Goal: Transaction & Acquisition: Purchase product/service

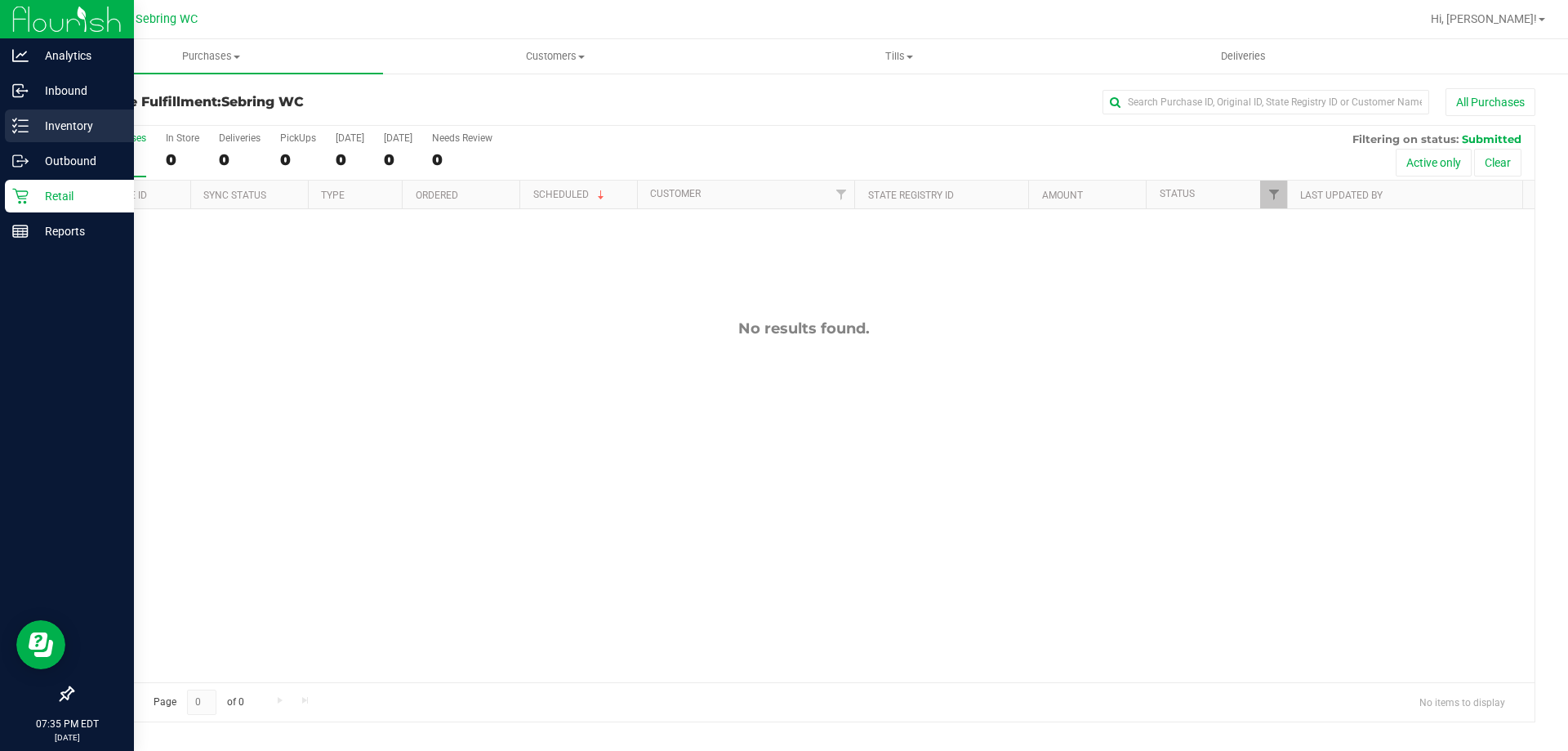
click at [55, 128] on p "Inventory" at bounding box center [77, 126] width 98 height 20
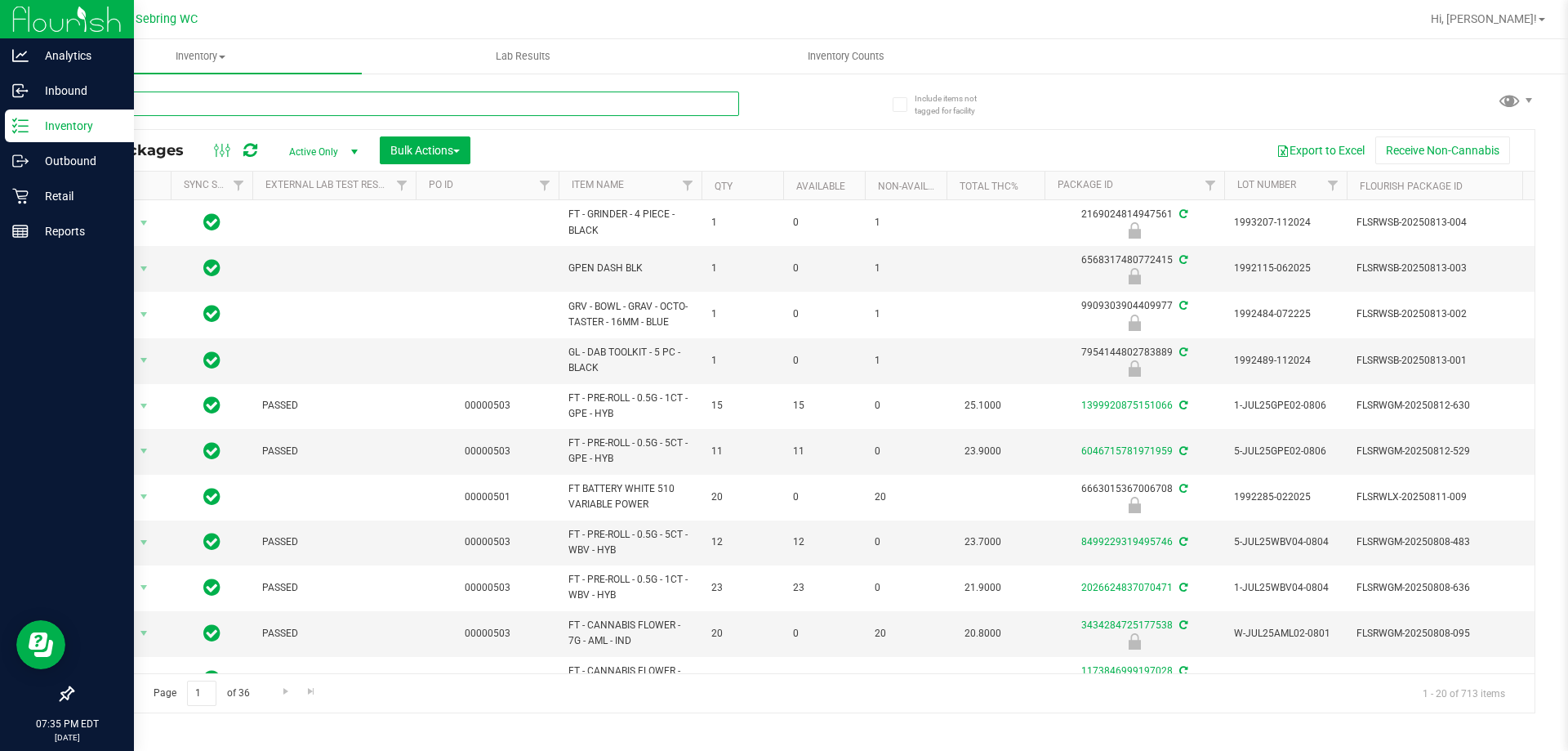
click at [202, 102] on input "text" at bounding box center [405, 103] width 667 height 24
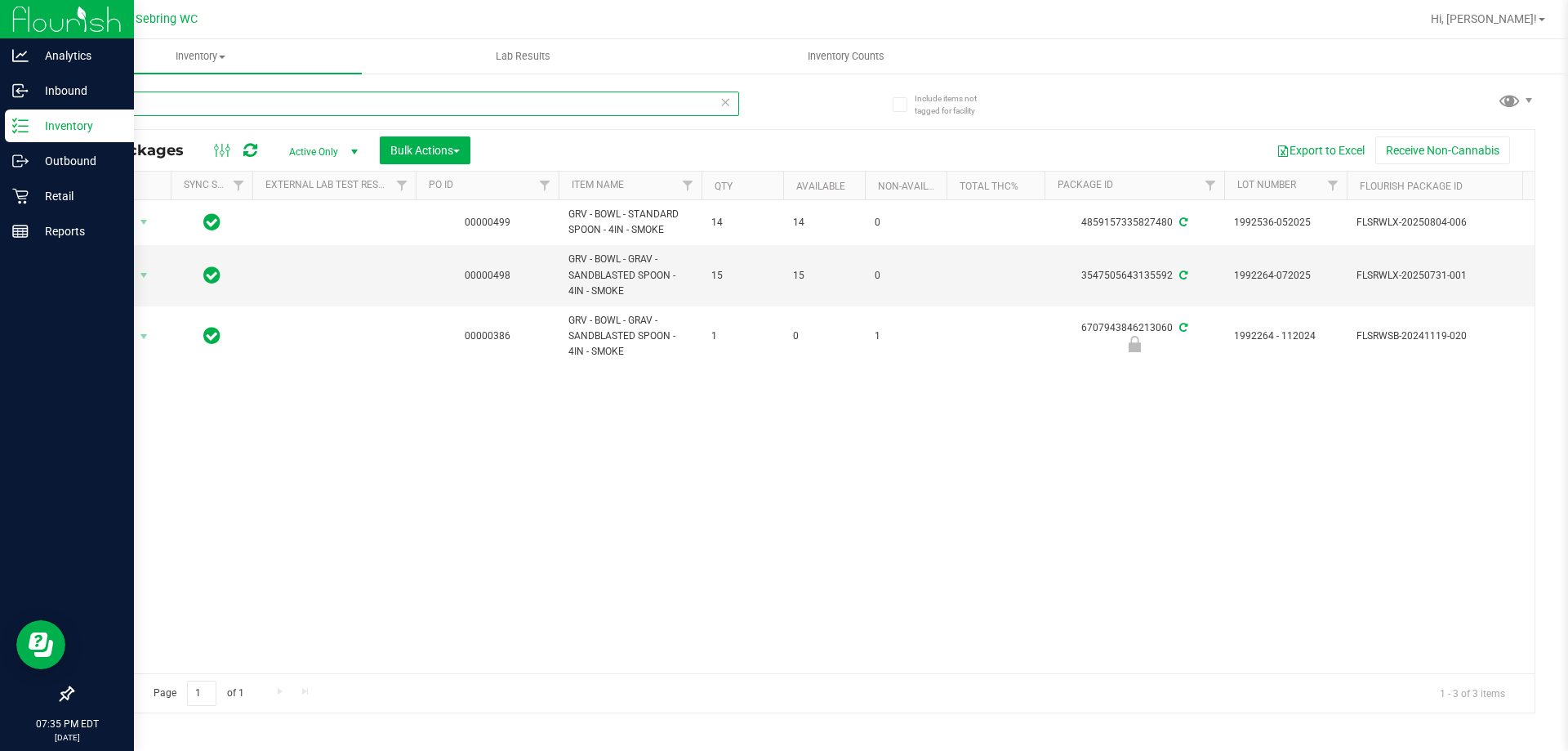
type input "smoke"
click at [510, 538] on div "Action Action Adjust qty Create package Edit attributes Global inventory Locate…" at bounding box center [803, 436] width 1462 height 473
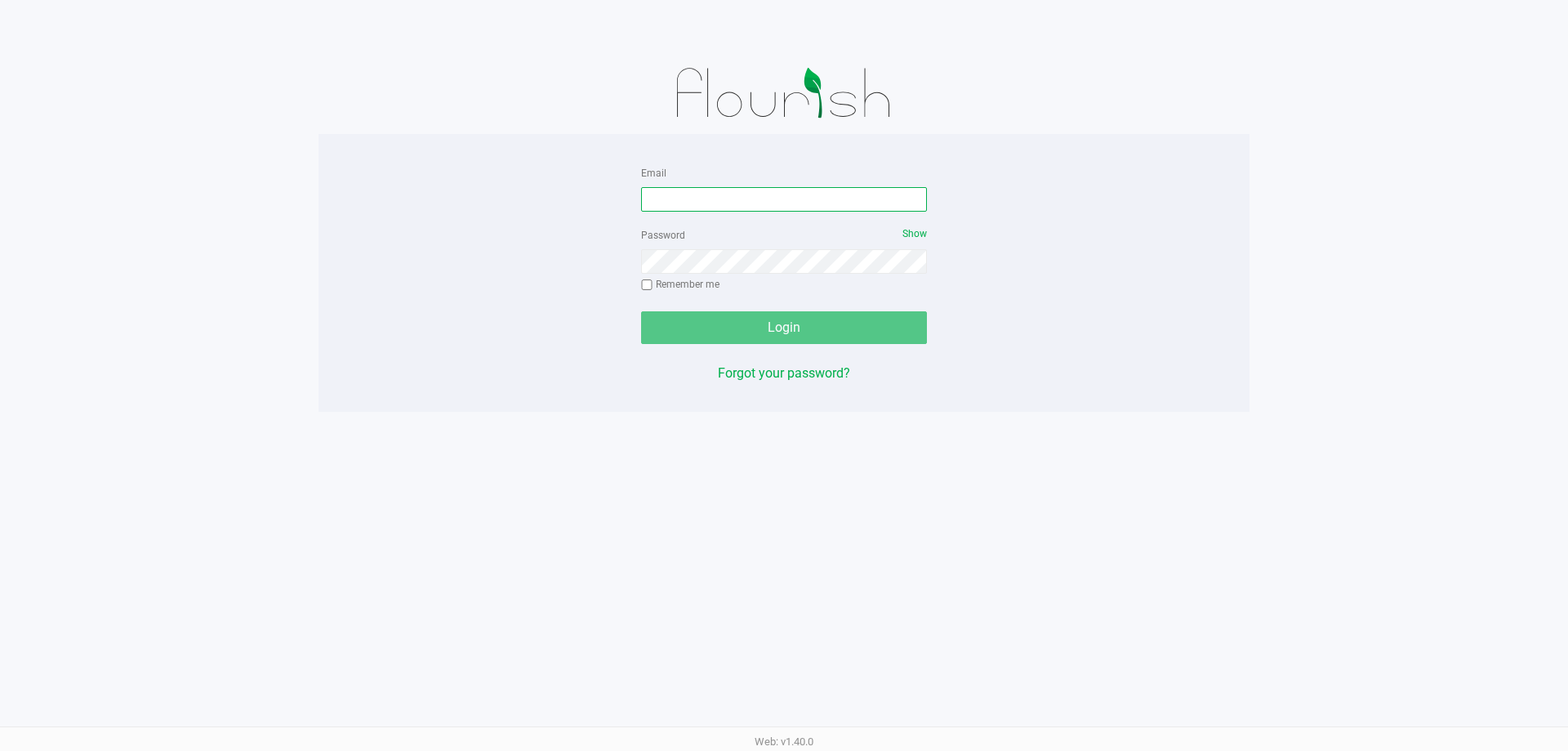
click at [742, 202] on input "Email" at bounding box center [784, 199] width 286 height 24
type input "[EMAIL_ADDRESS][DOMAIN_NAME]"
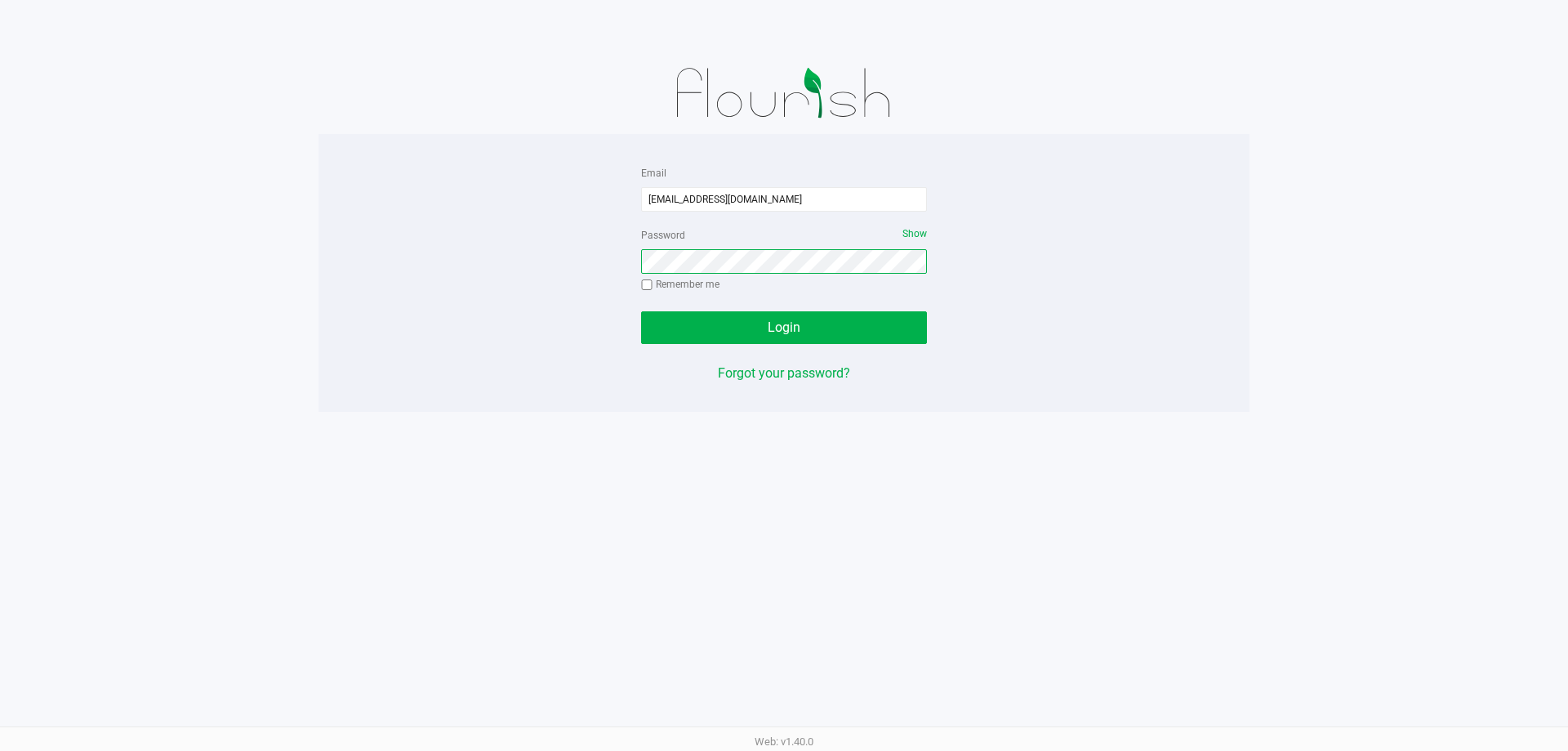
click at [641, 311] on button "Login" at bounding box center [784, 327] width 286 height 33
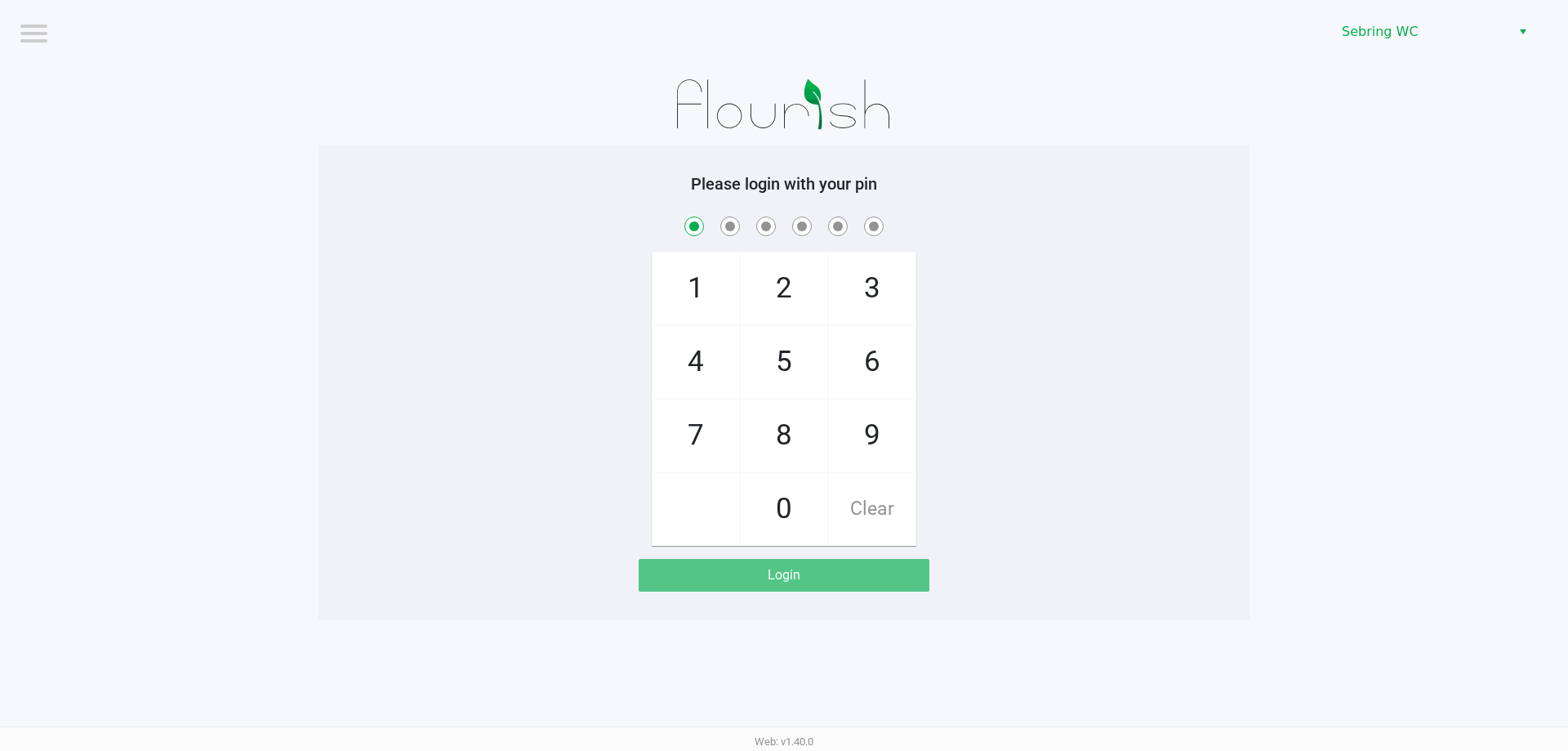
checkbox input "true"
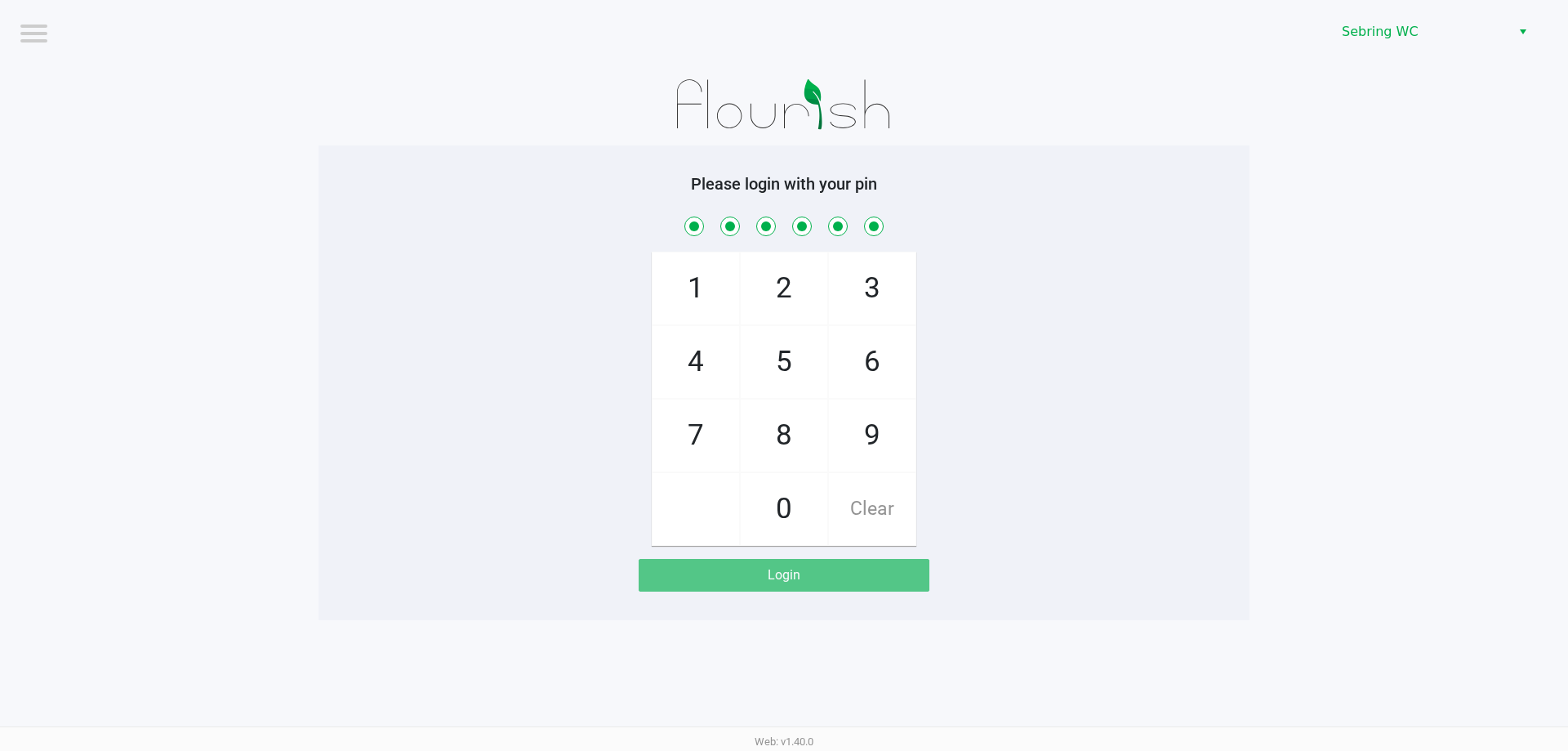
checkbox input "true"
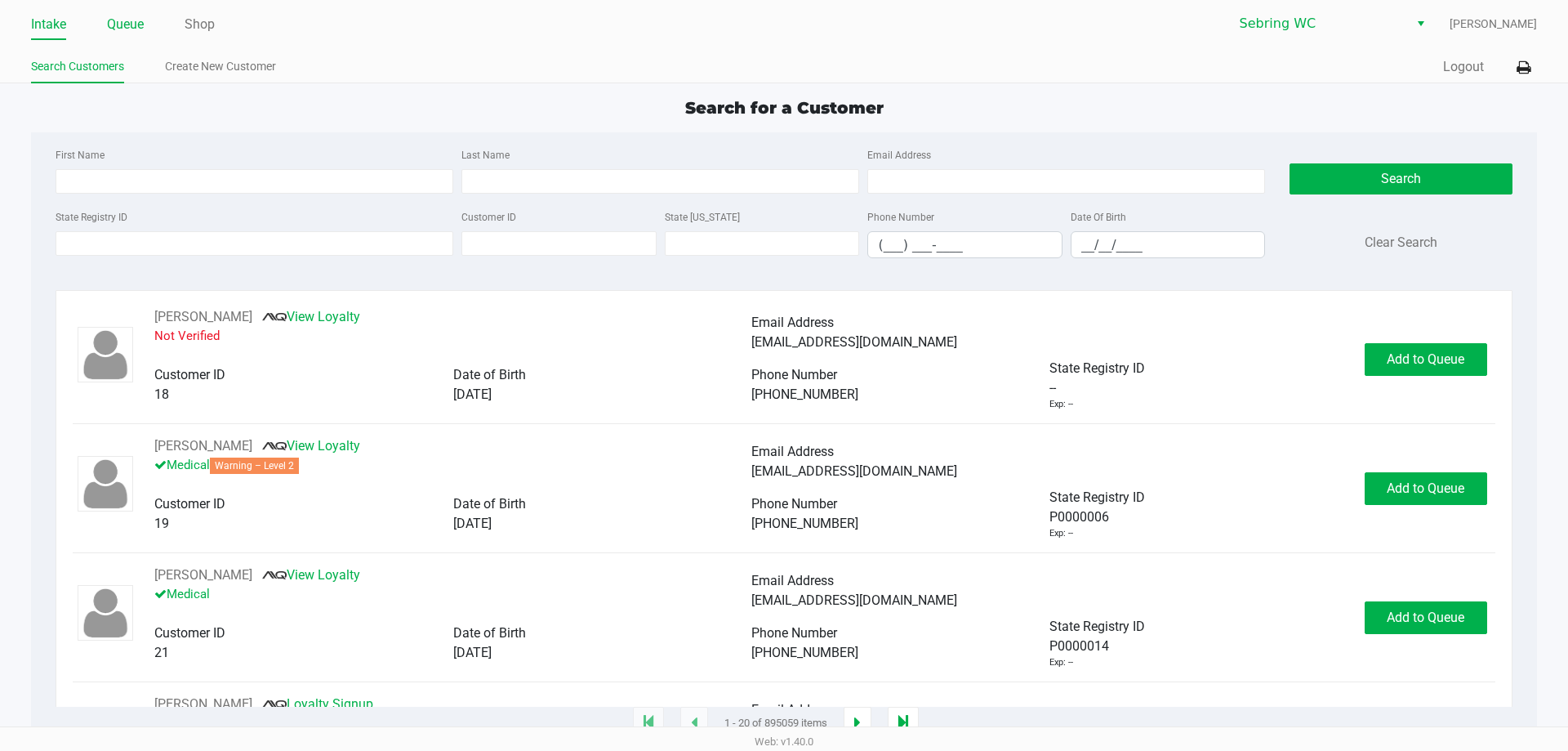
click at [139, 23] on link "Queue" at bounding box center [125, 24] width 37 height 23
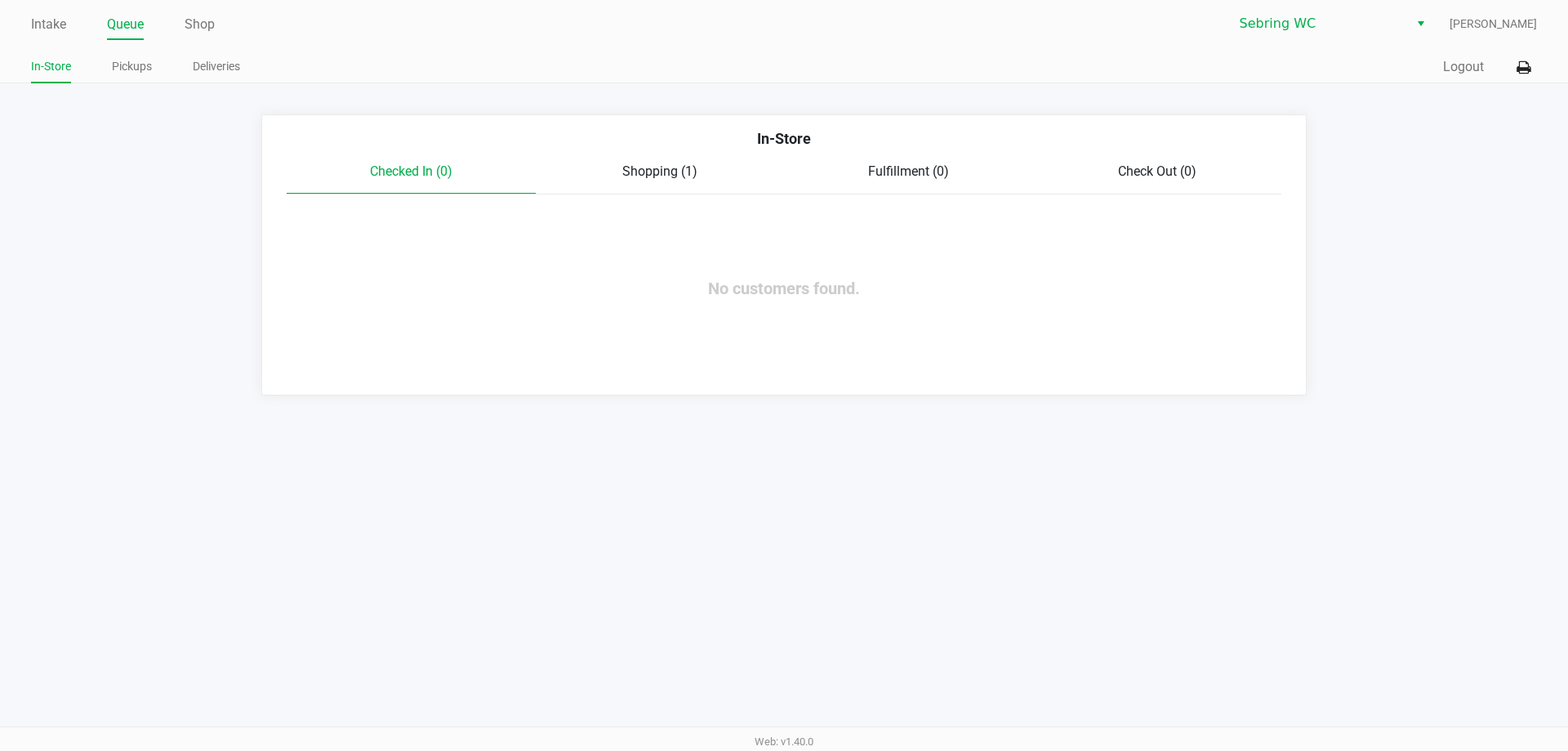
click at [657, 177] on span "Shopping (1)" at bounding box center [660, 171] width 75 height 16
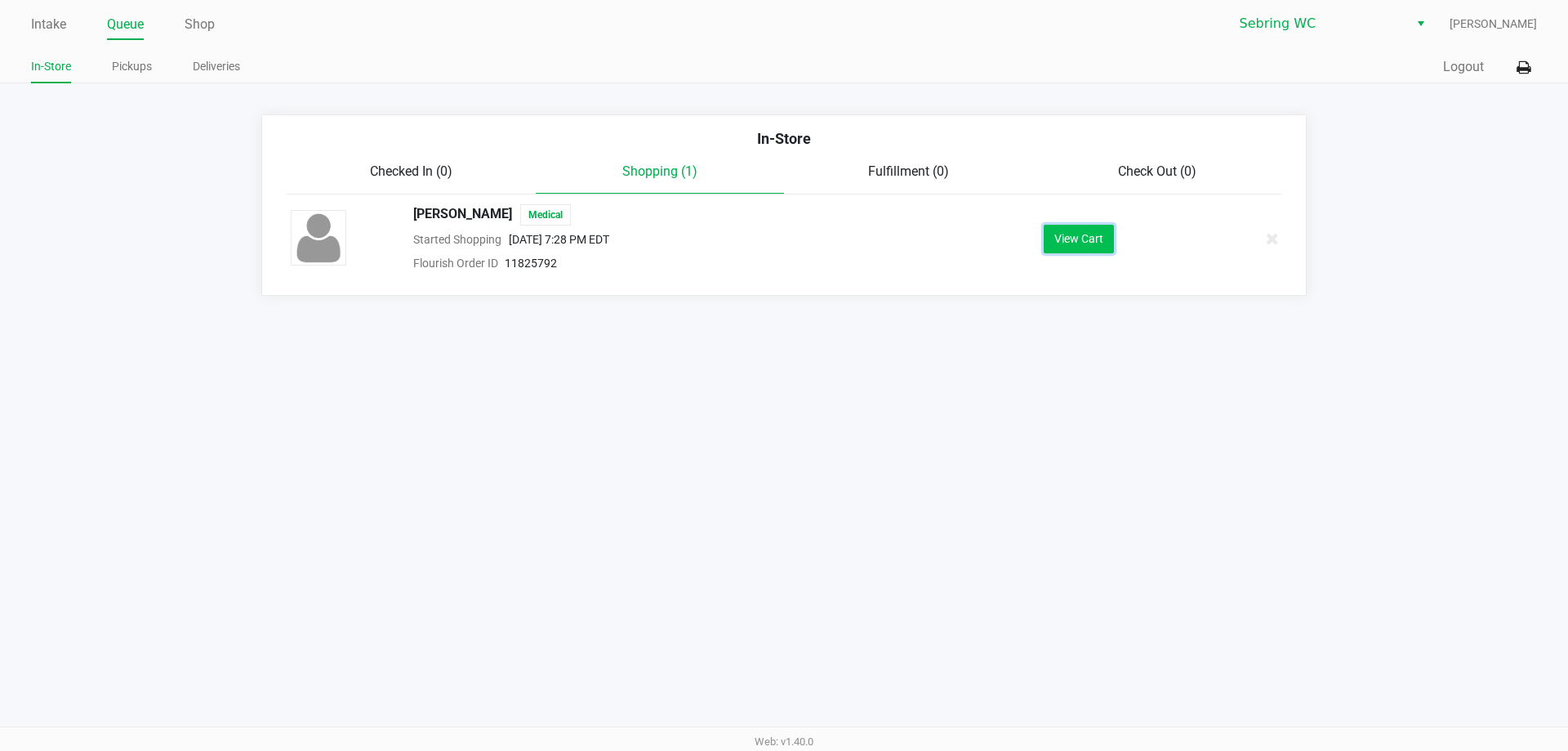
click at [1055, 239] on button "View Cart" at bounding box center [1079, 239] width 71 height 28
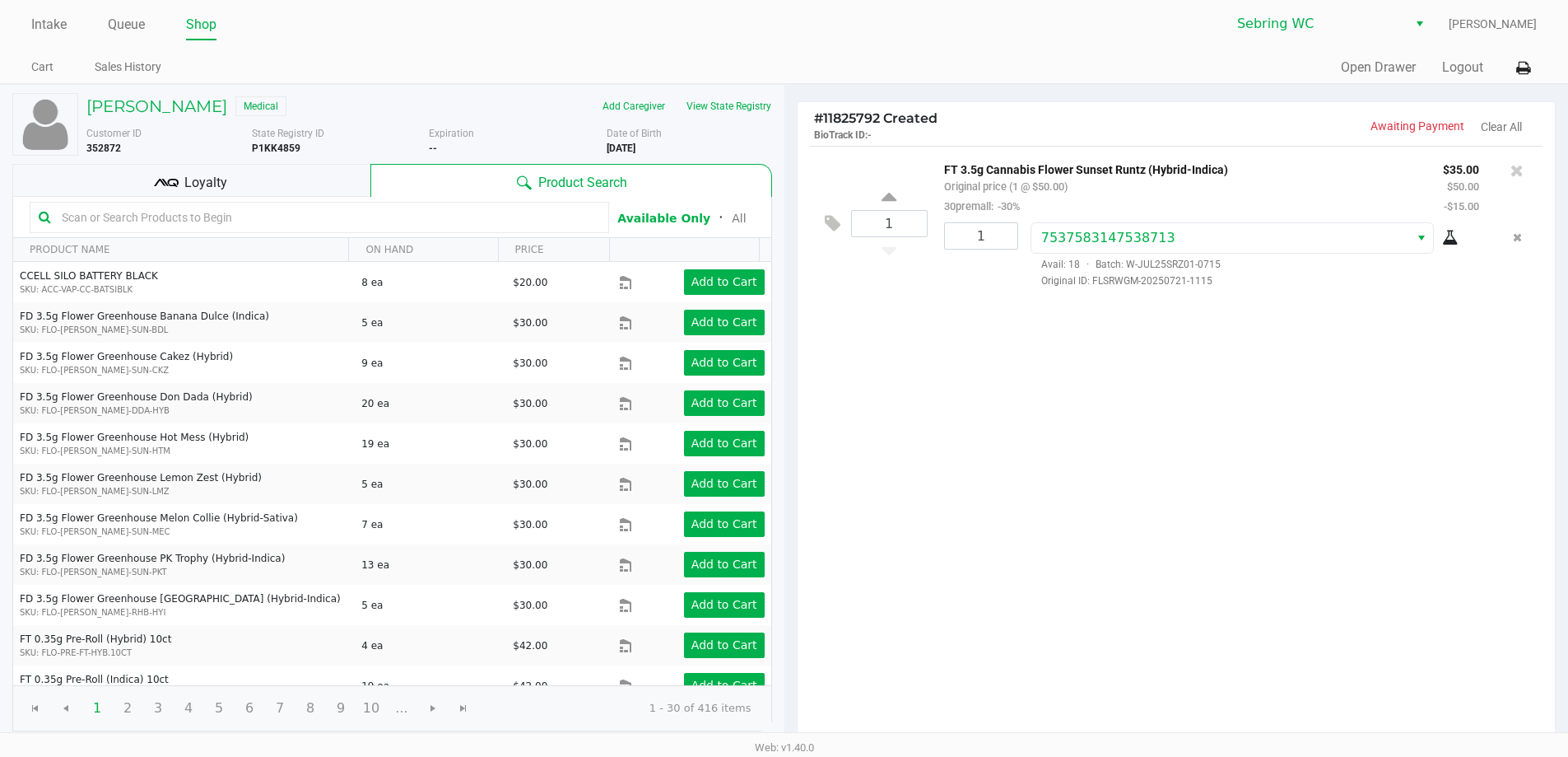
click at [279, 221] on input "text" at bounding box center [328, 217] width 545 height 24
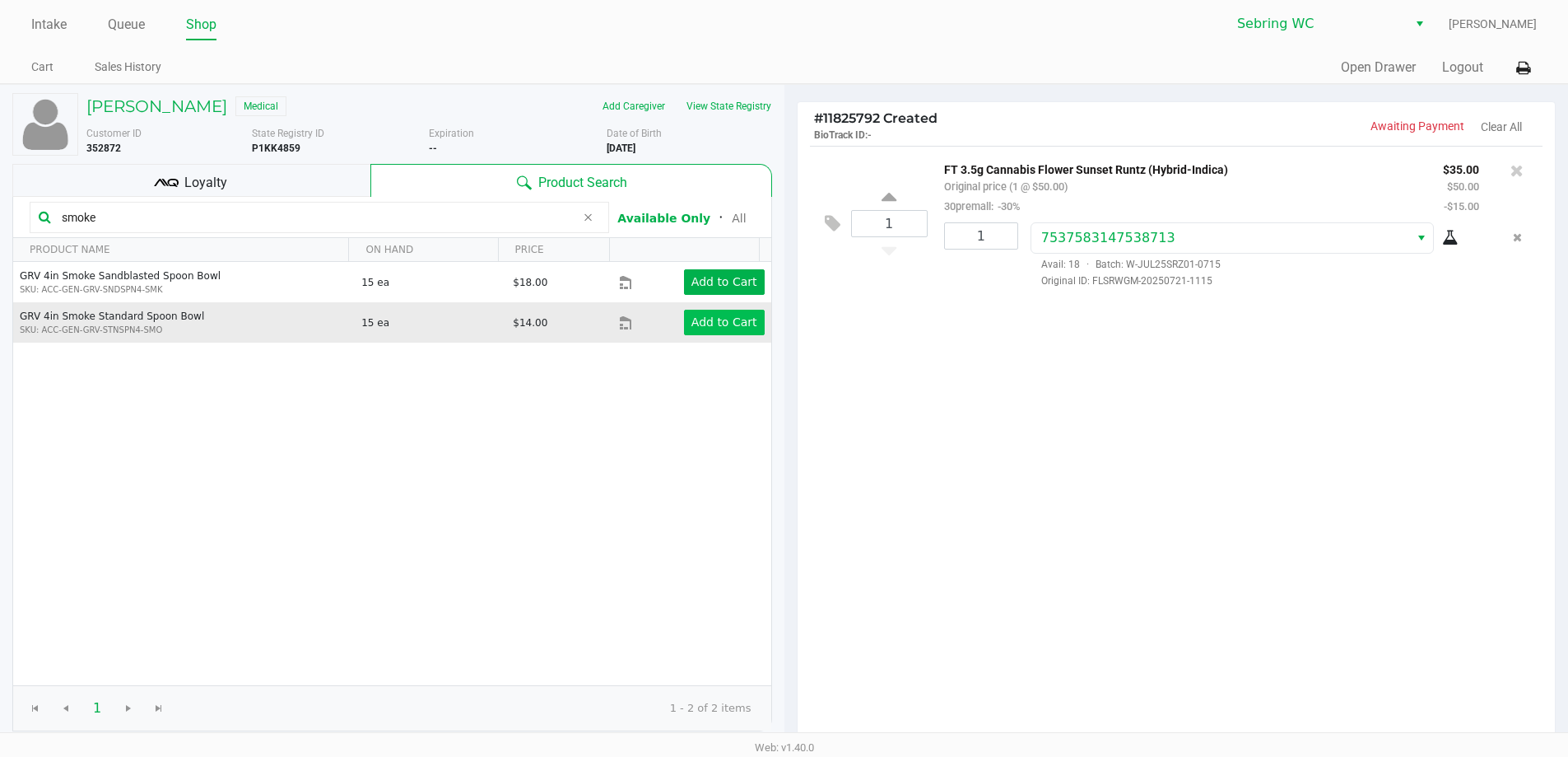
type input "smoke"
click at [719, 319] on app-button-loader "Add to Cart" at bounding box center [725, 321] width 66 height 13
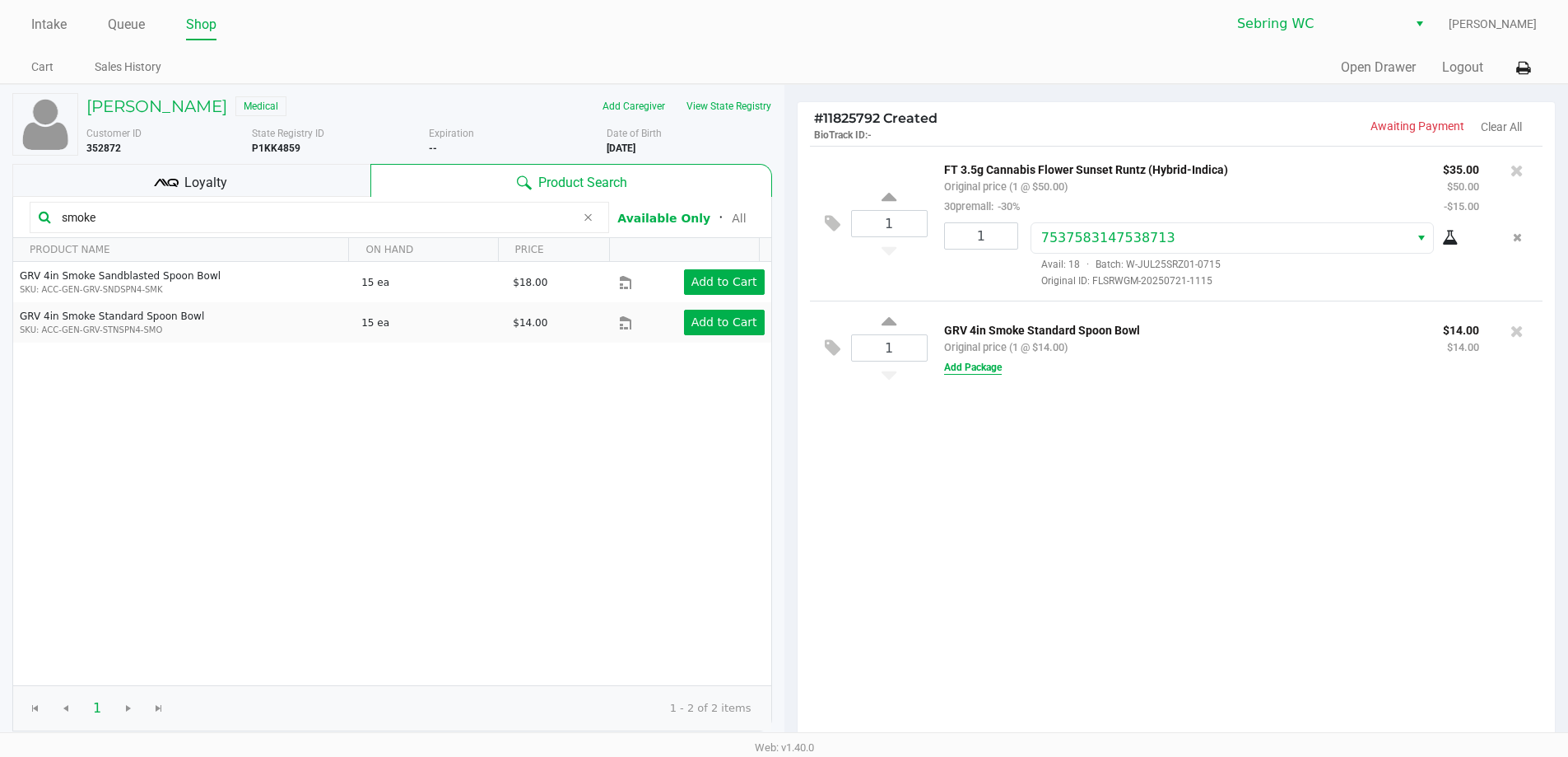
click at [988, 371] on button "Add Package" at bounding box center [973, 367] width 57 height 15
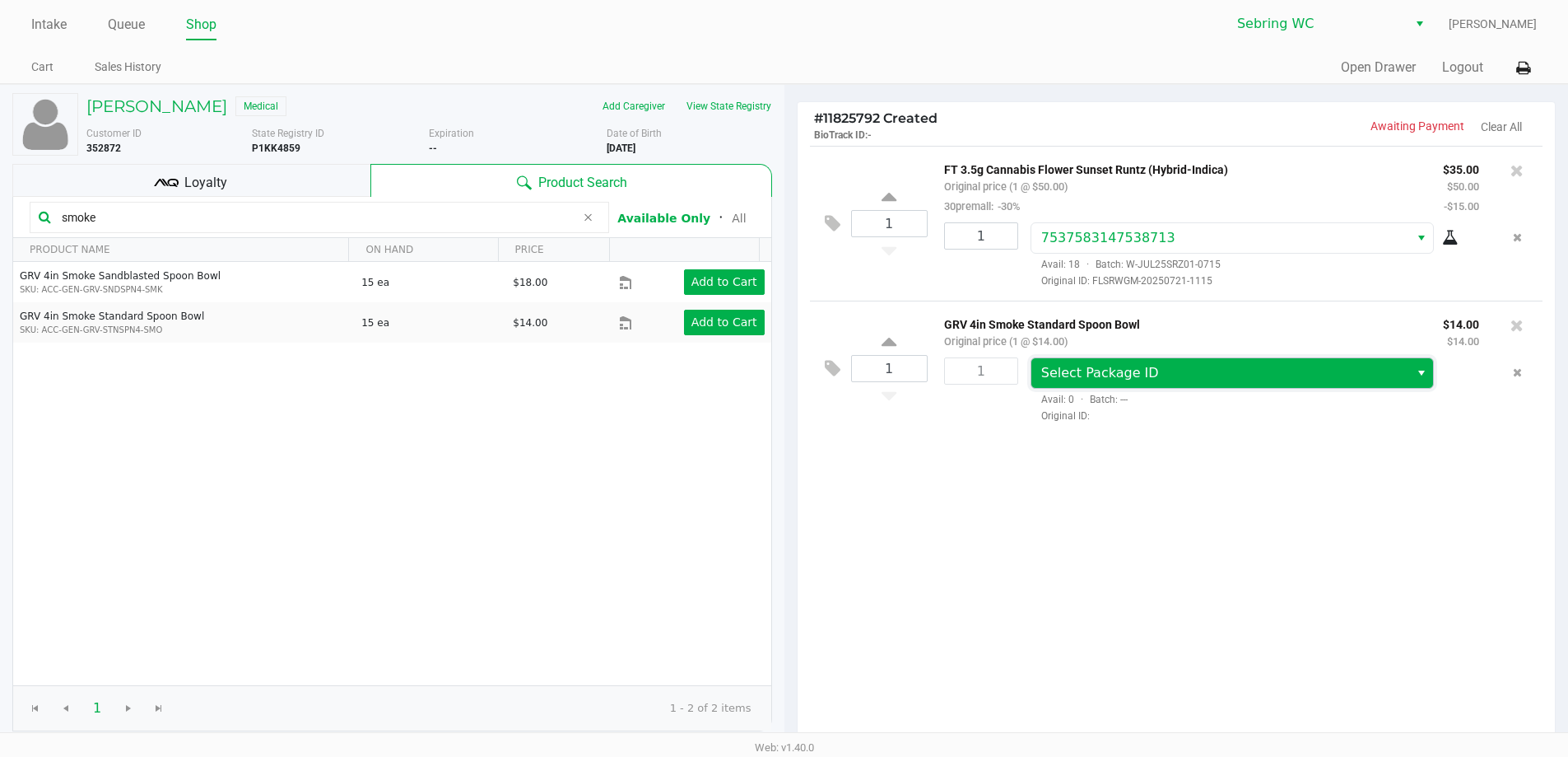
click at [1094, 376] on span "Select Package ID" at bounding box center [1100, 372] width 118 height 16
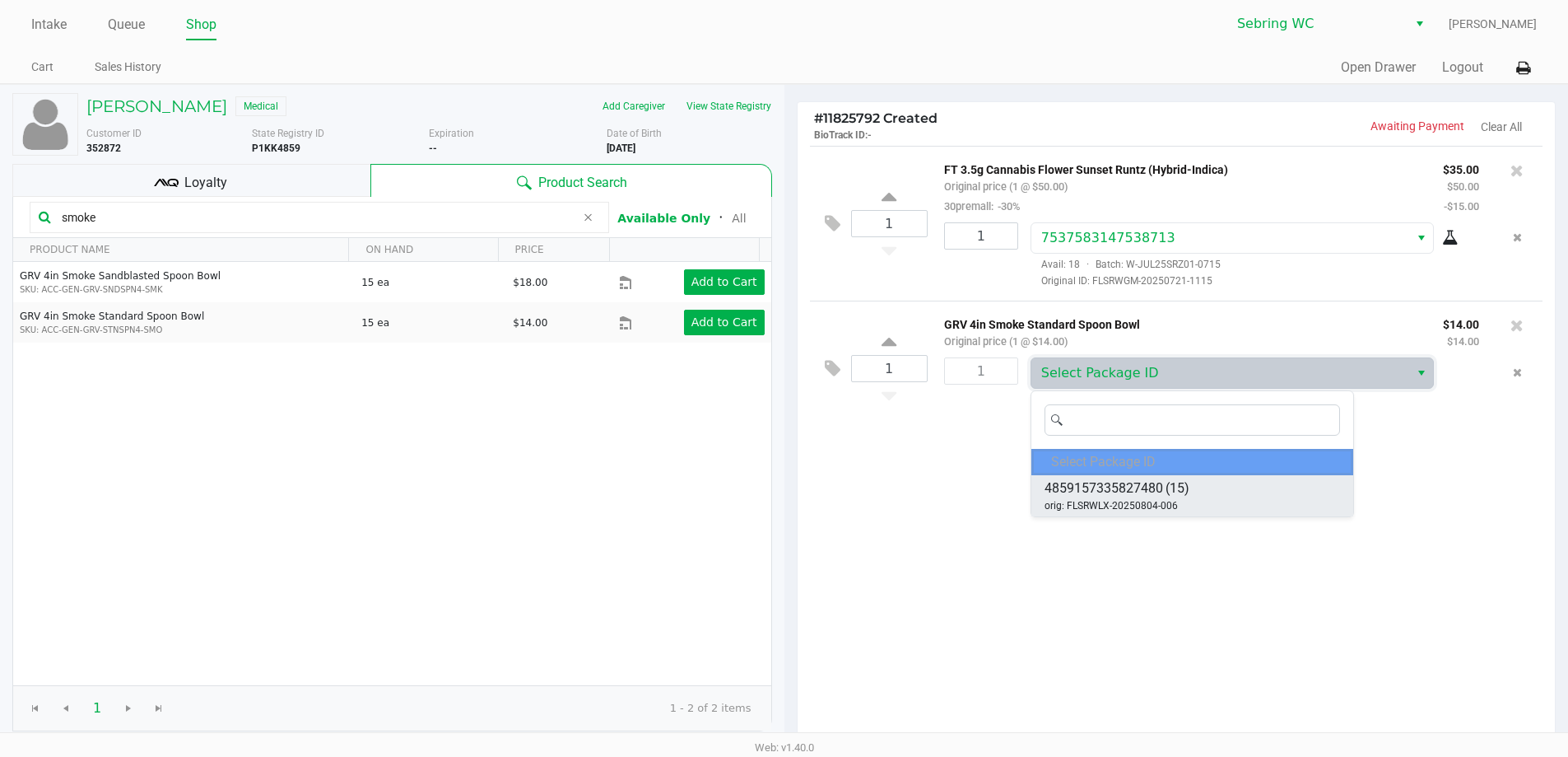
click at [1075, 497] on div "4859157335827480 (15) orig: FLSRWLX-20250804-006" at bounding box center [1117, 496] width 145 height 35
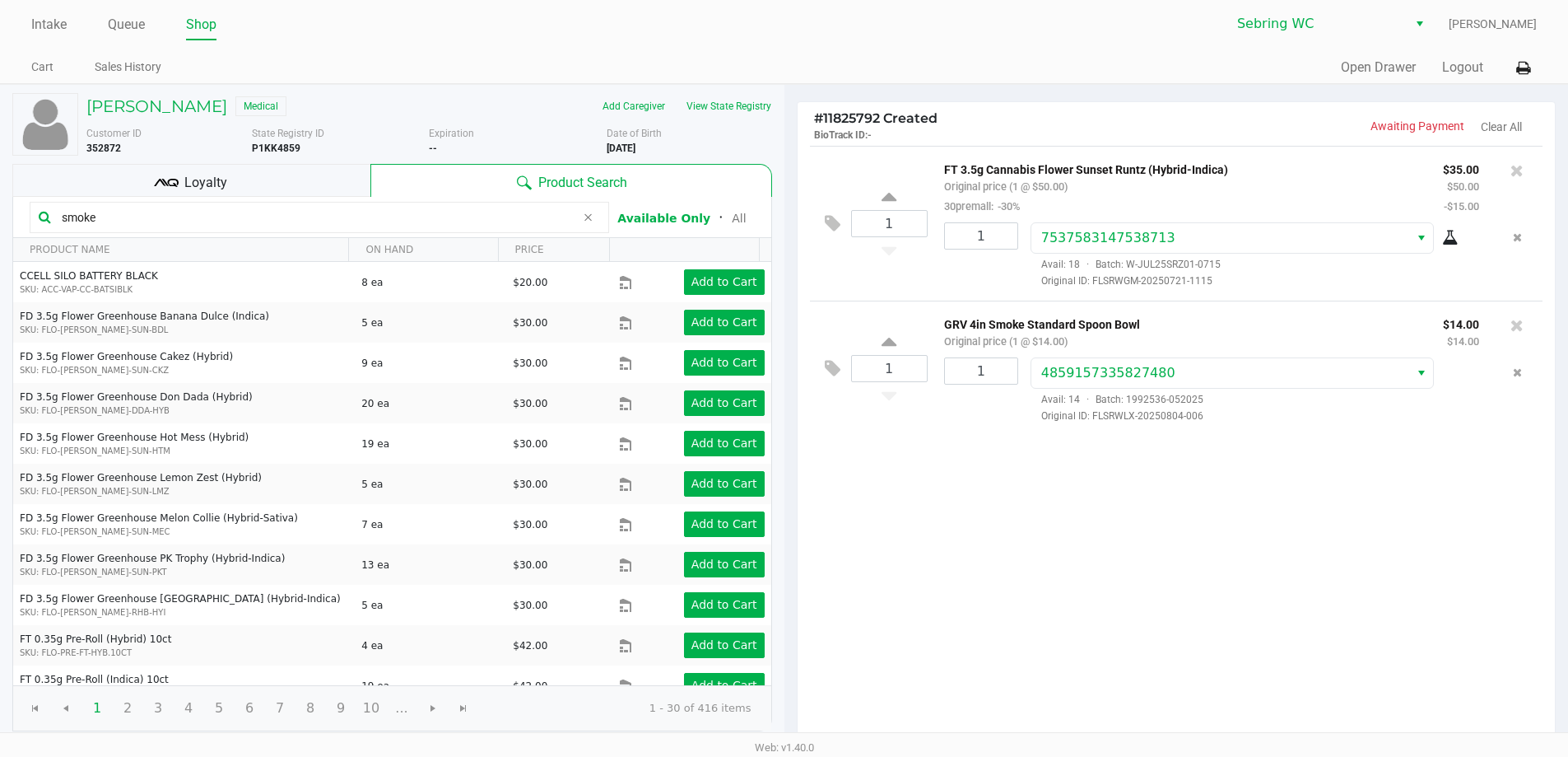
click at [961, 523] on div "1 FT 3.5g Cannabis Flower Sunset [PERSON_NAME] (Hybrid-Indica) Original price (…" at bounding box center [1177, 444] width 758 height 598
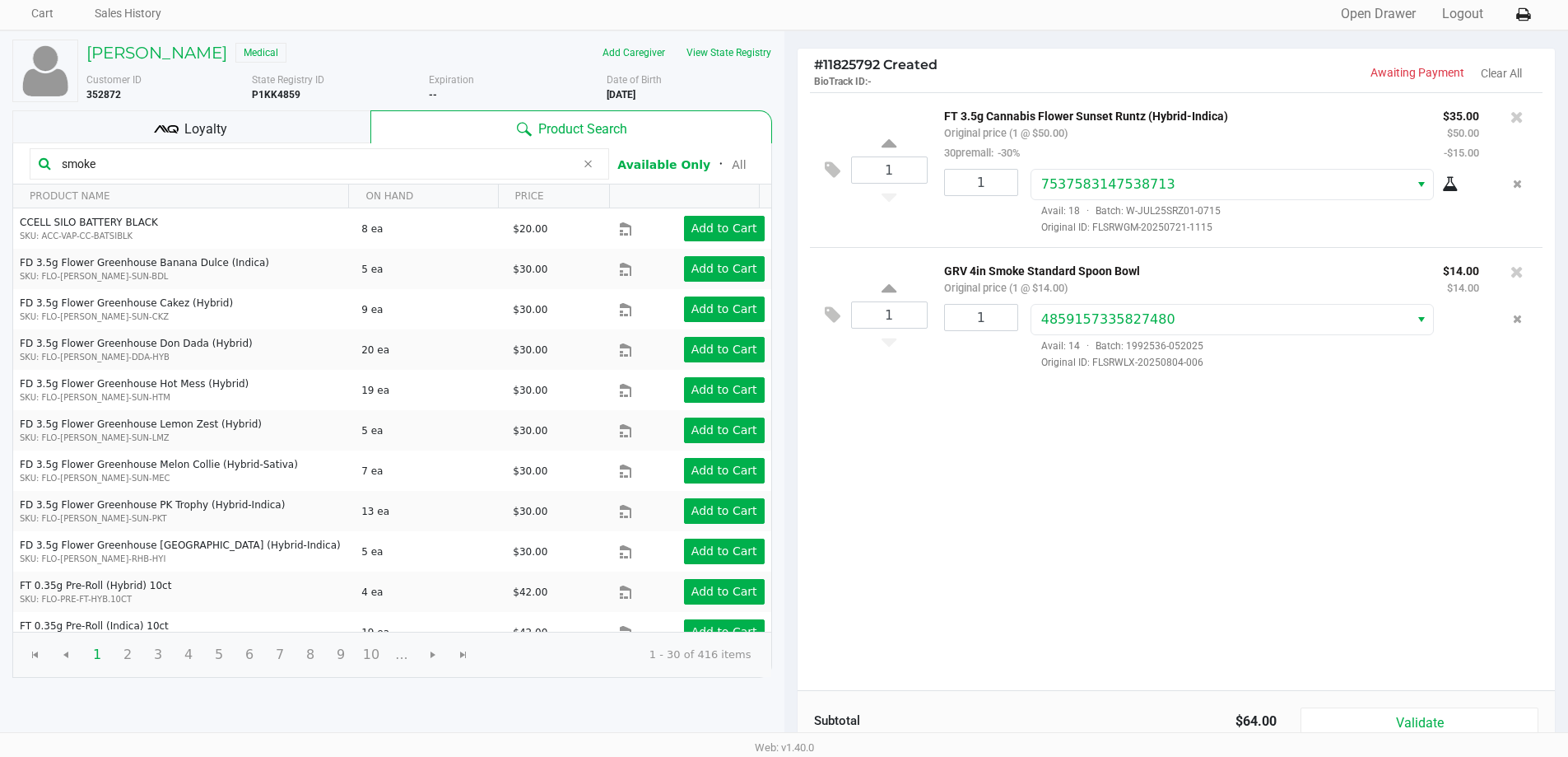
scroll to position [82, 0]
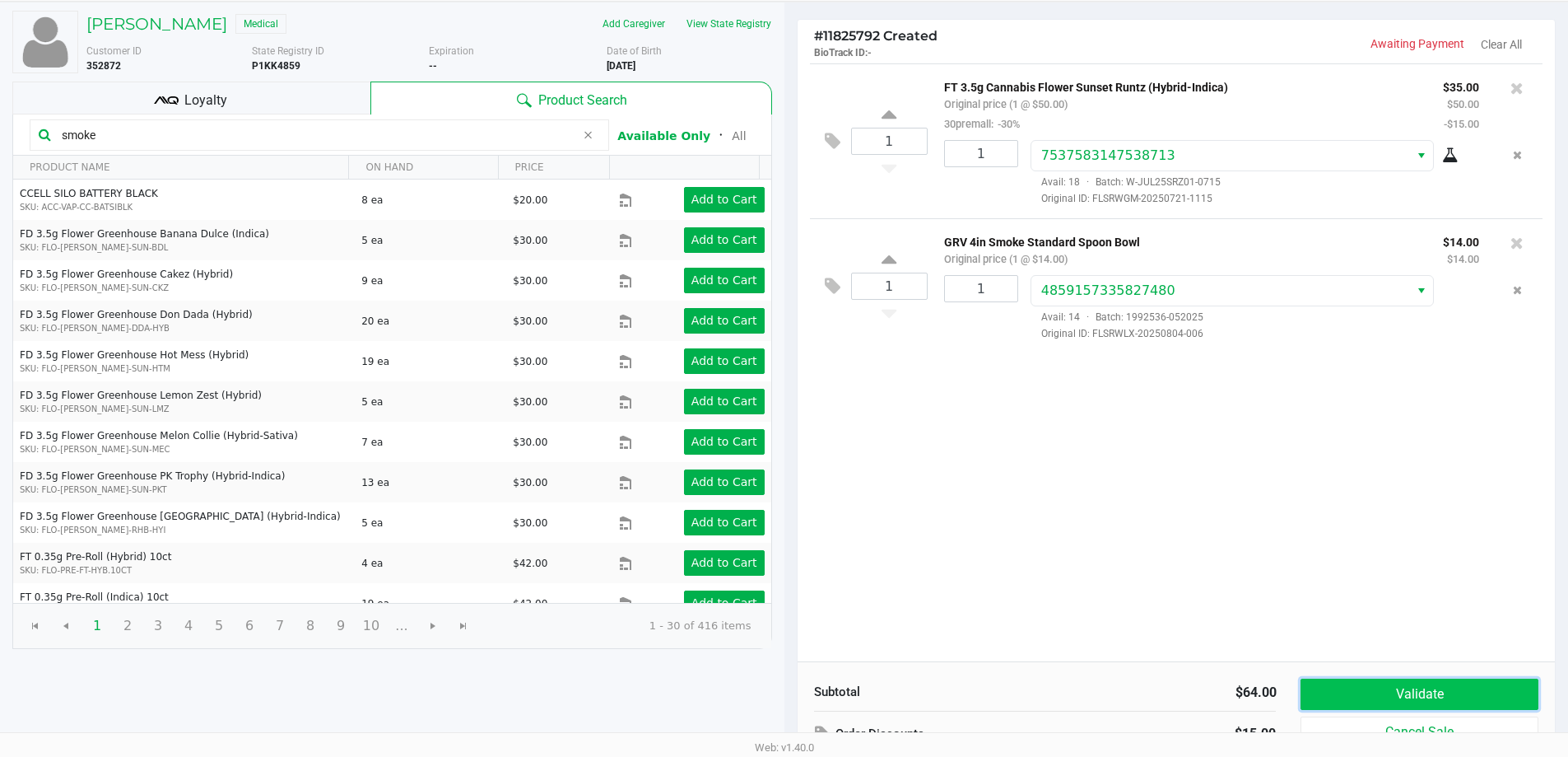
click at [1387, 701] on button "Validate" at bounding box center [1419, 694] width 237 height 31
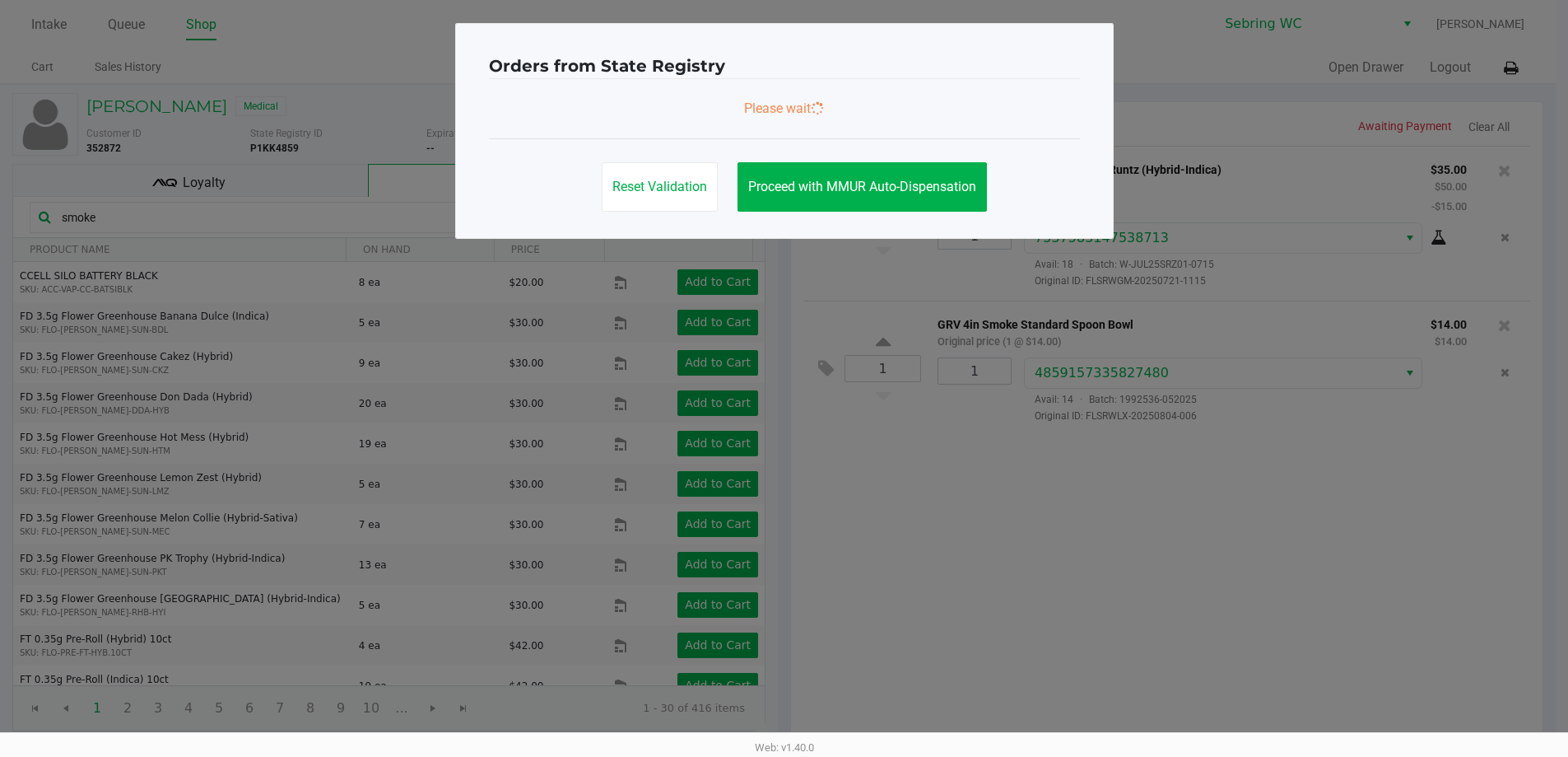
scroll to position [0, 0]
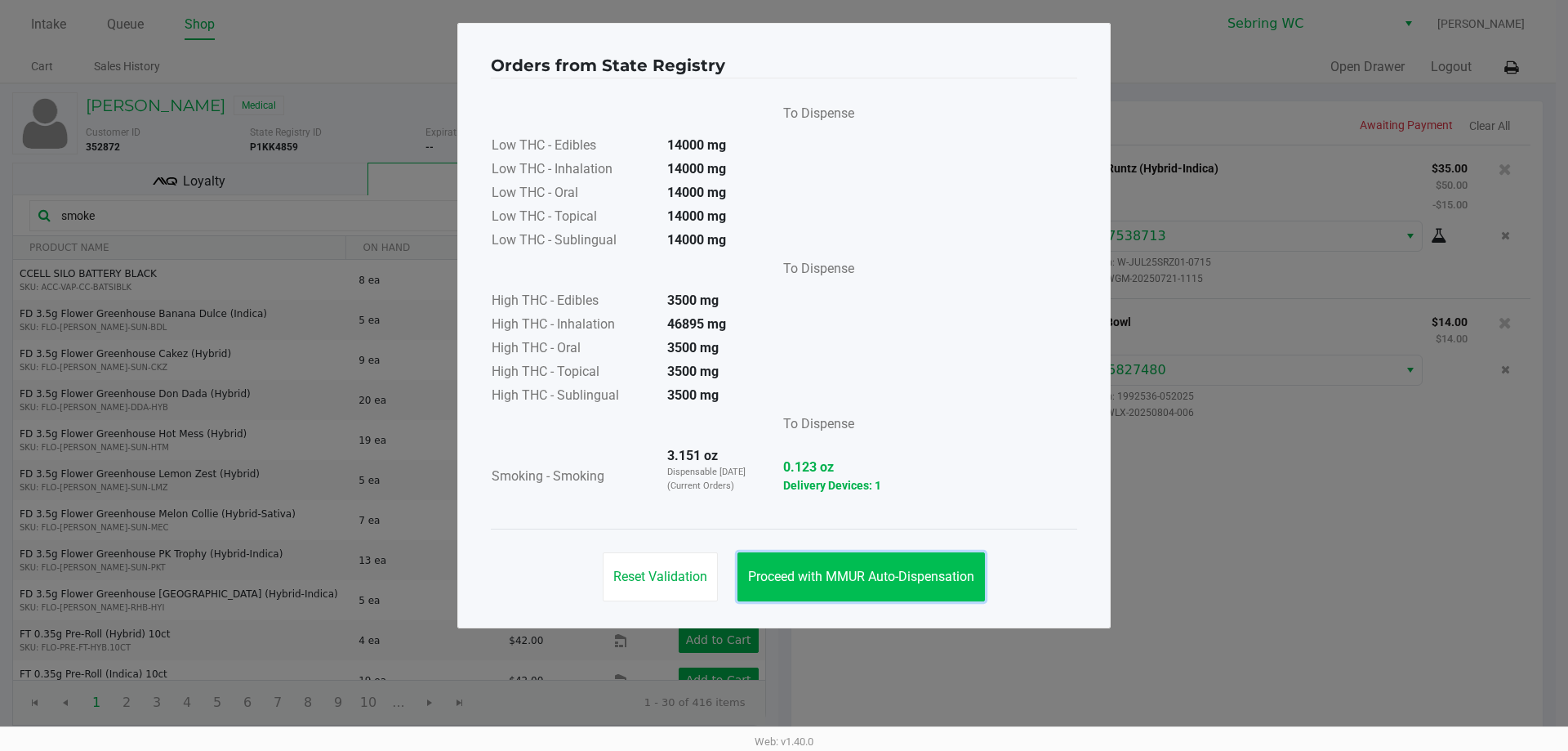
click at [809, 572] on span "Proceed with MMUR Auto-Dispensation" at bounding box center [861, 576] width 226 height 16
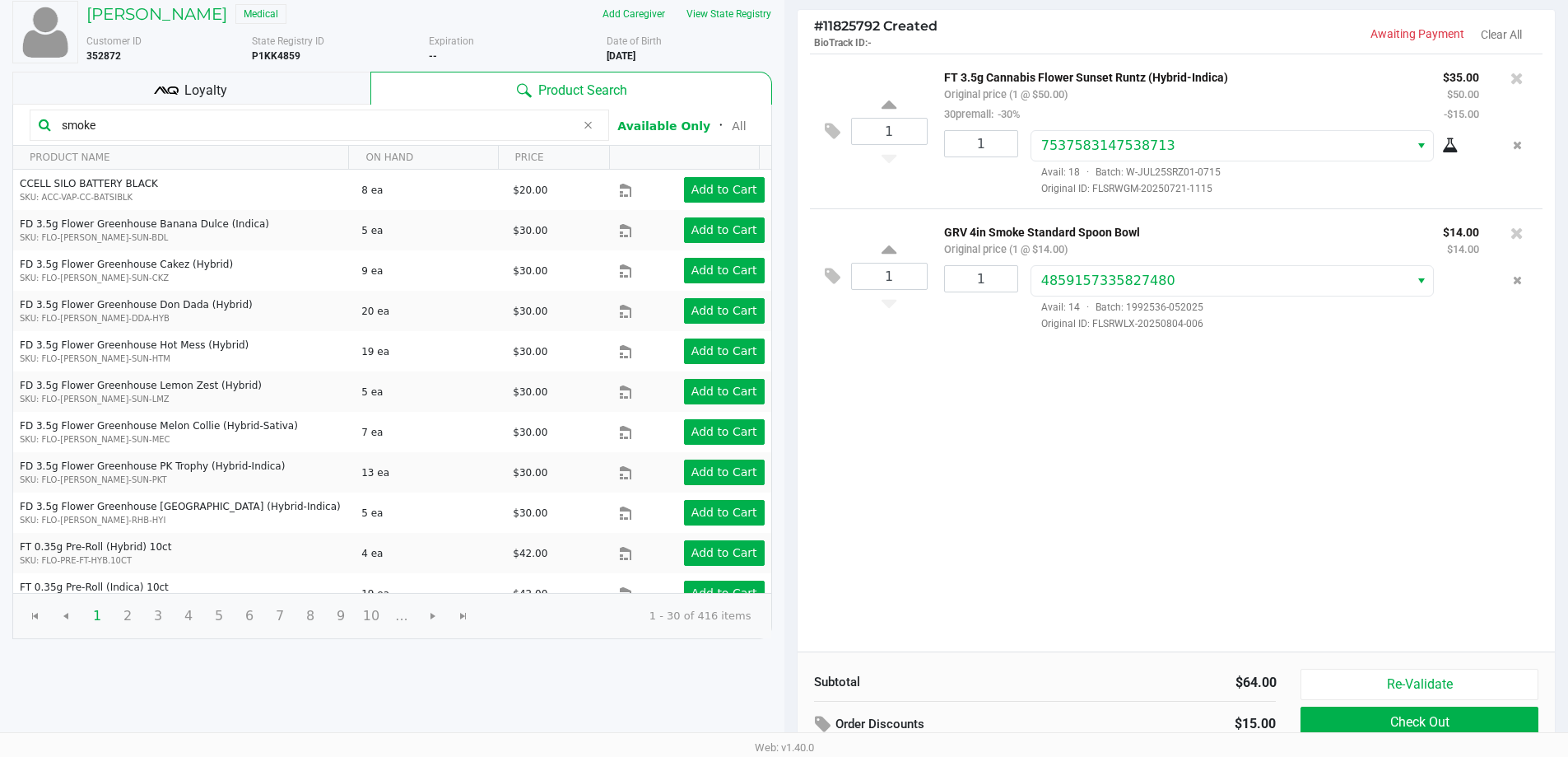
scroll to position [168, 0]
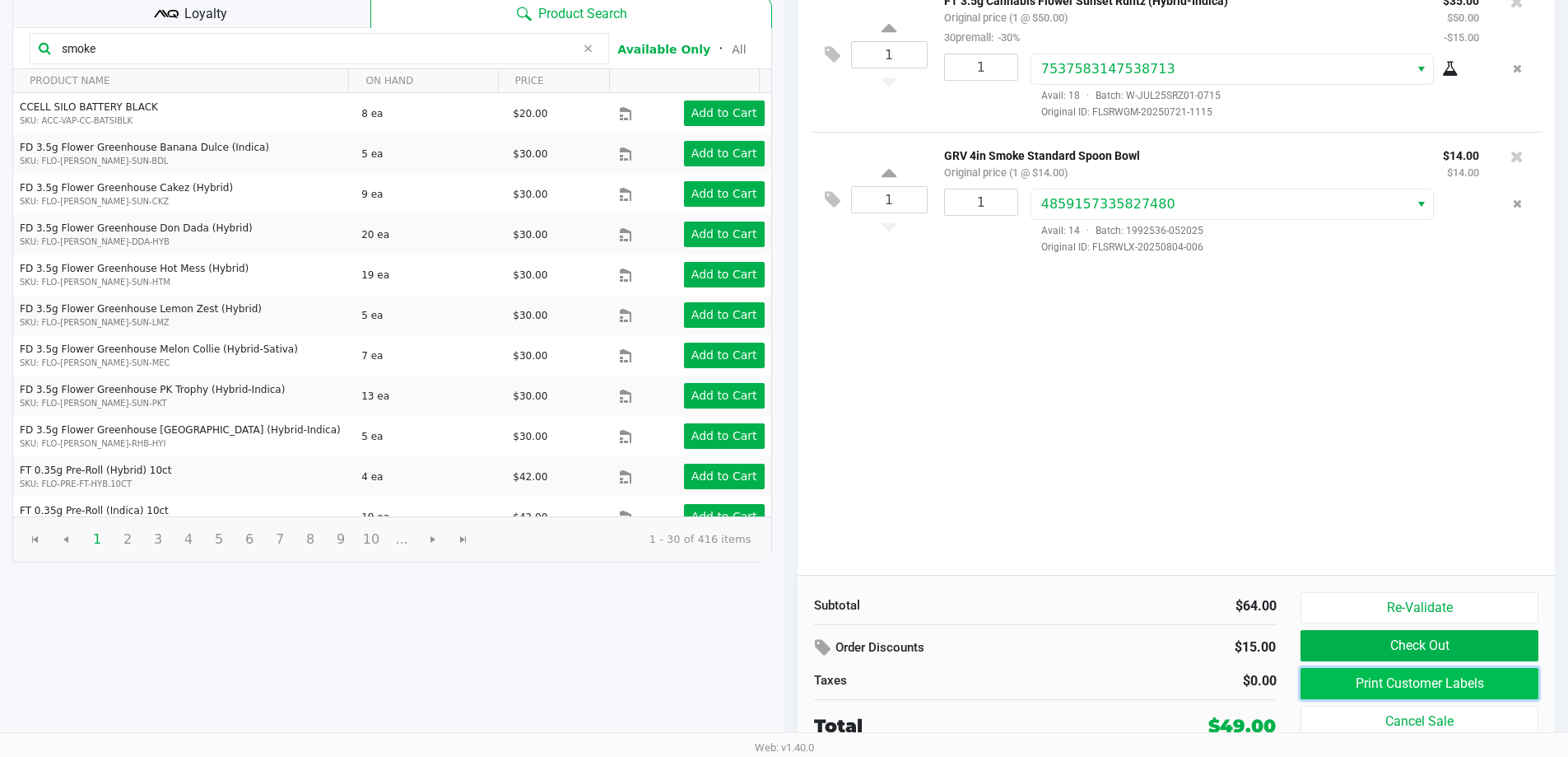
click at [1361, 686] on button "Print Customer Labels" at bounding box center [1419, 683] width 237 height 31
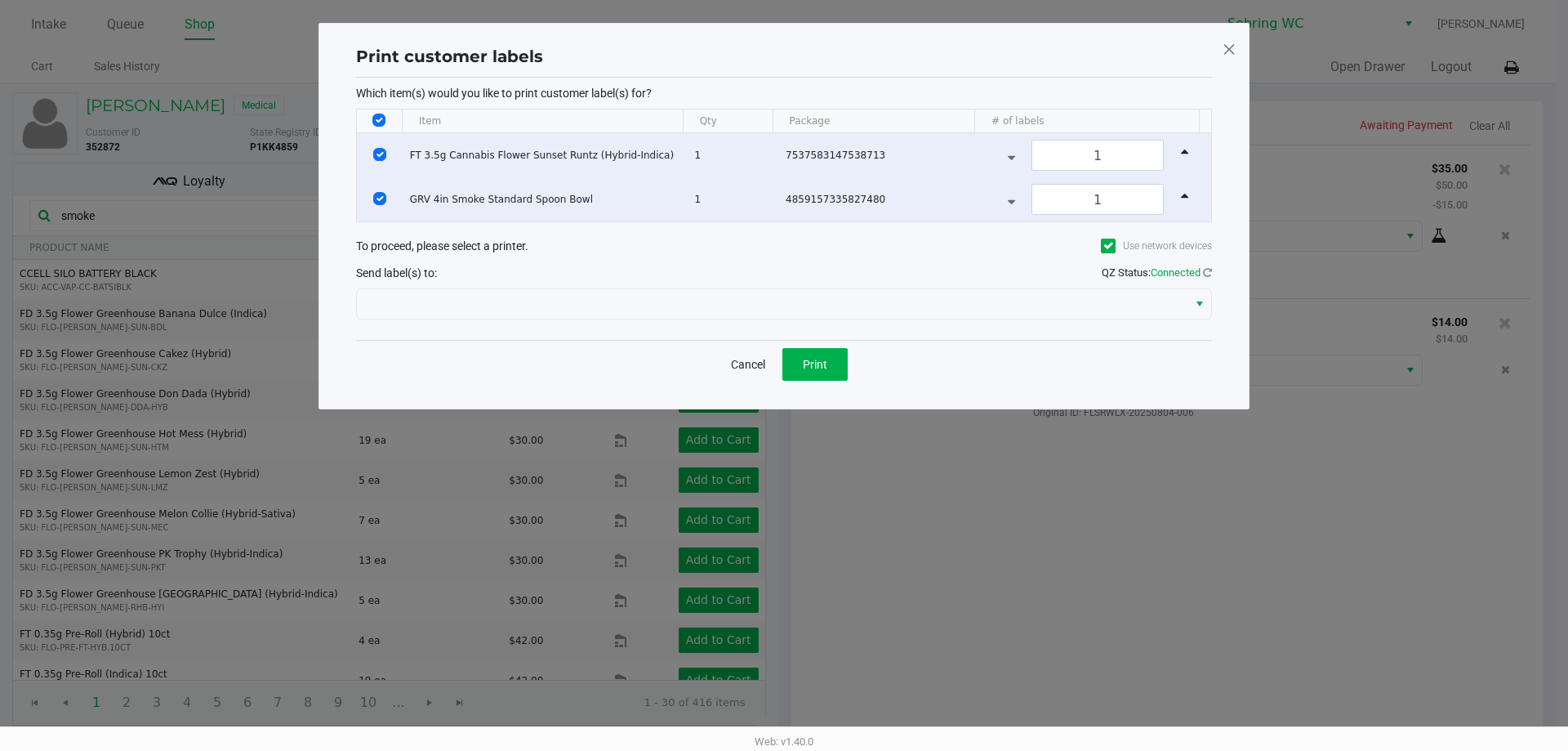
click at [382, 119] on input "Select All Rows" at bounding box center [379, 120] width 13 height 13
checkbox input "false"
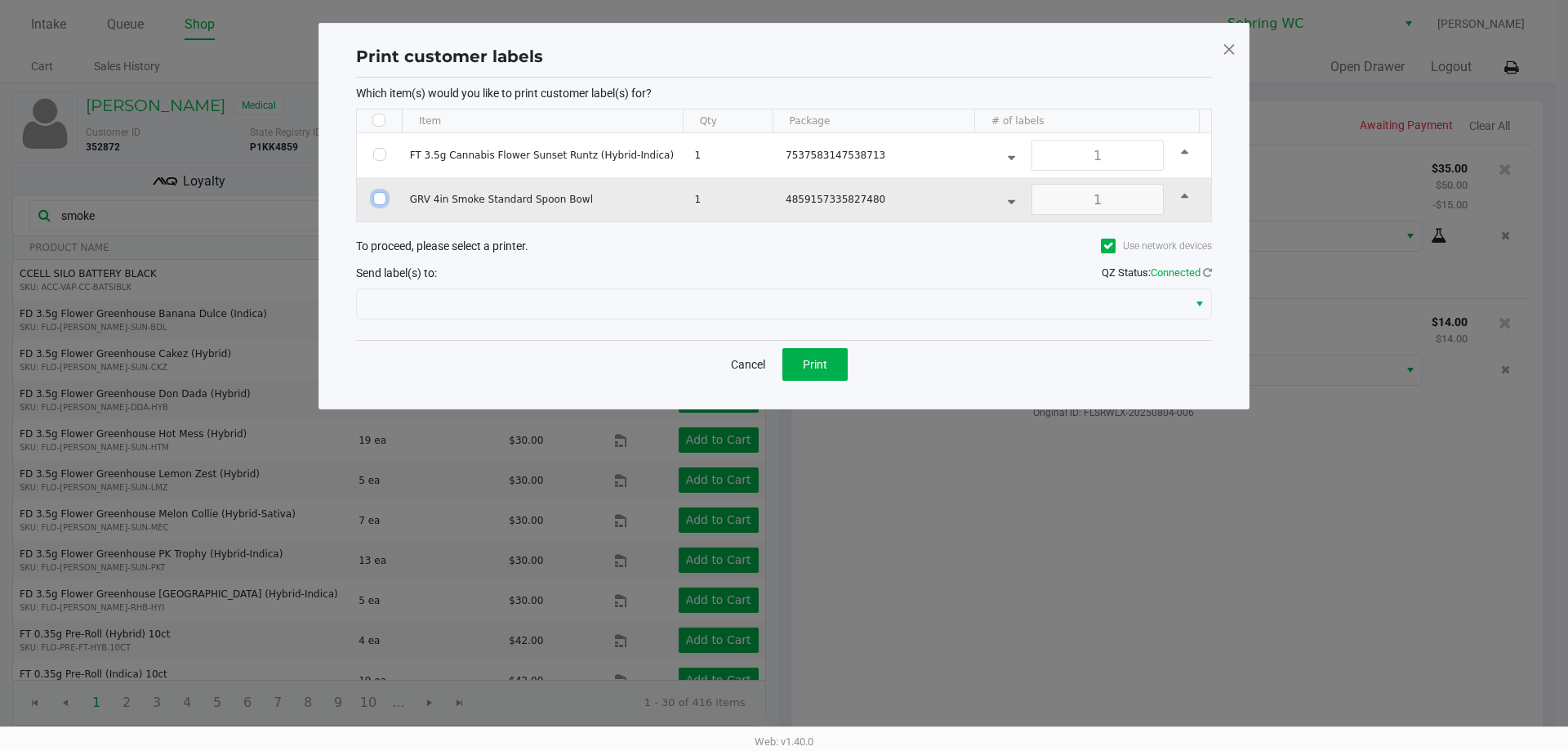
click at [379, 199] on input "Select Row" at bounding box center [379, 198] width 13 height 13
checkbox input "true"
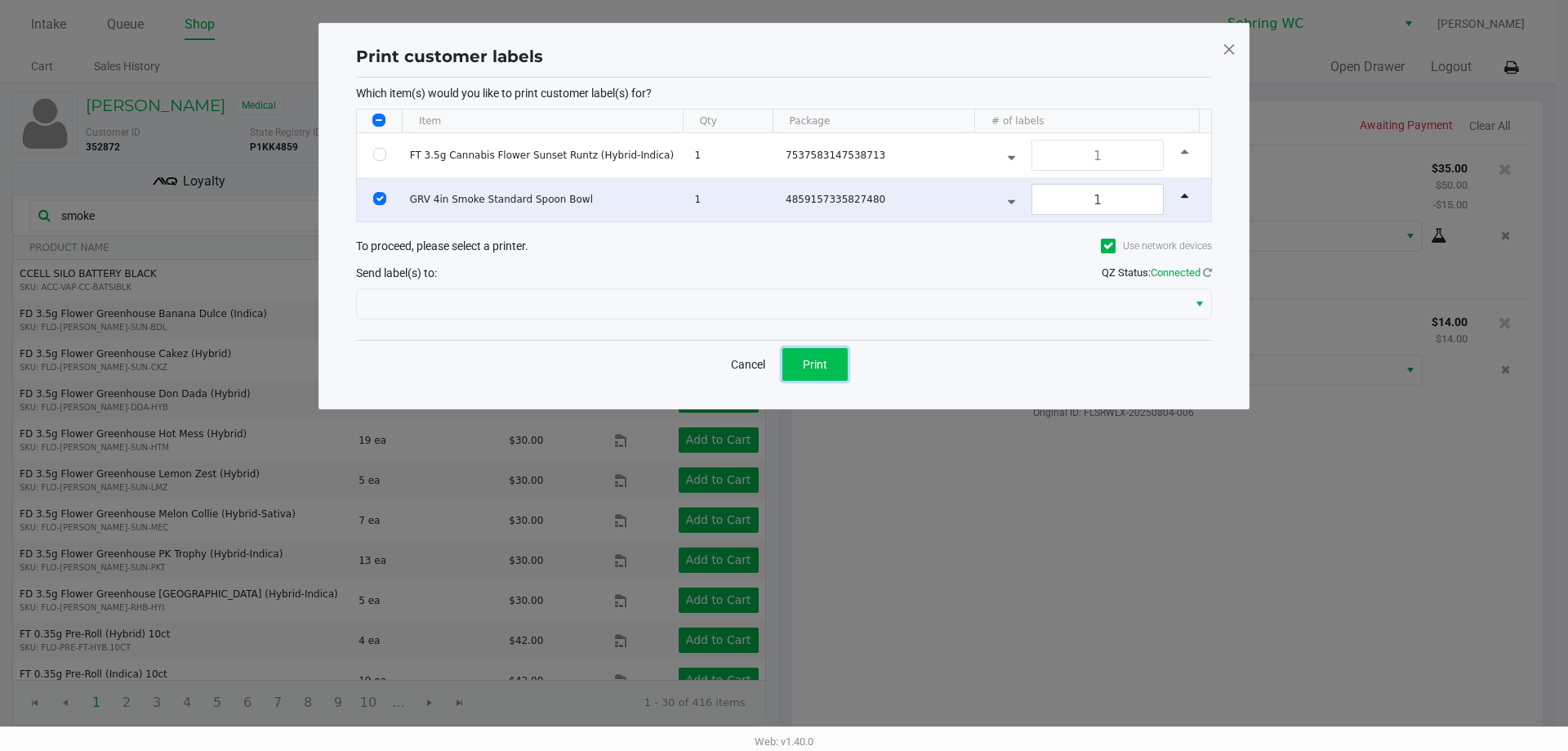
click at [821, 366] on span "Print" at bounding box center [815, 363] width 24 height 13
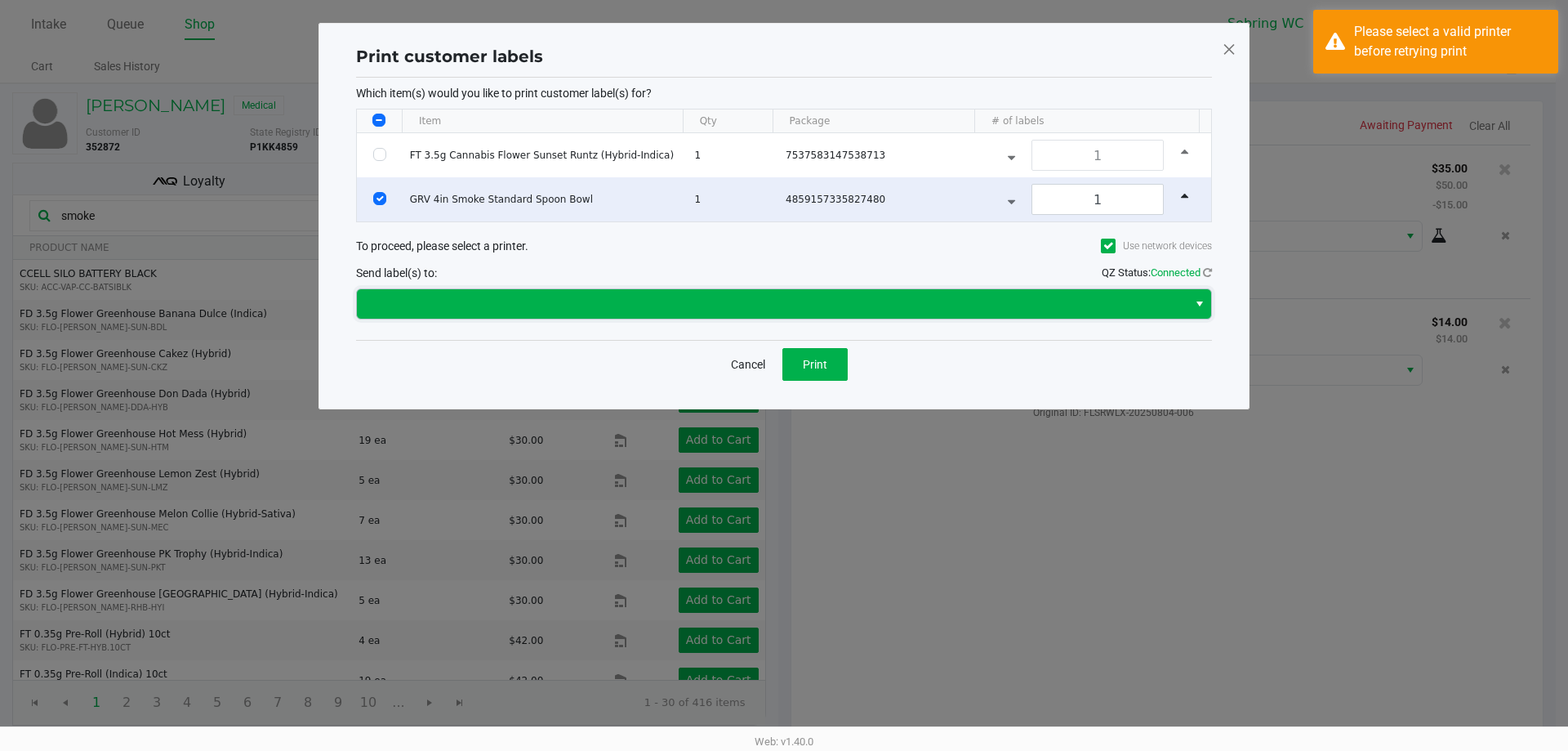
click at [1016, 310] on span at bounding box center [772, 303] width 811 height 20
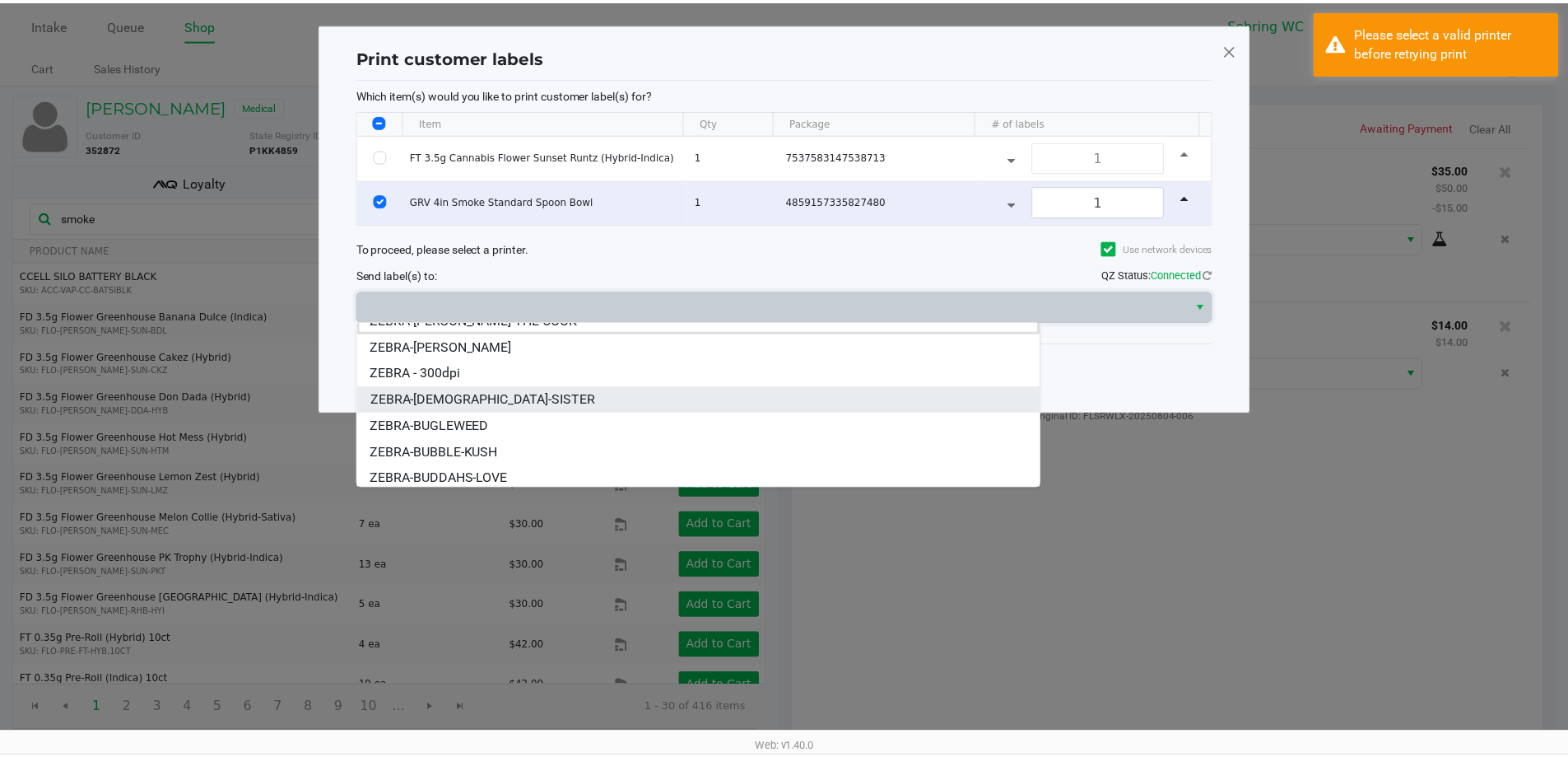
scroll to position [20, 0]
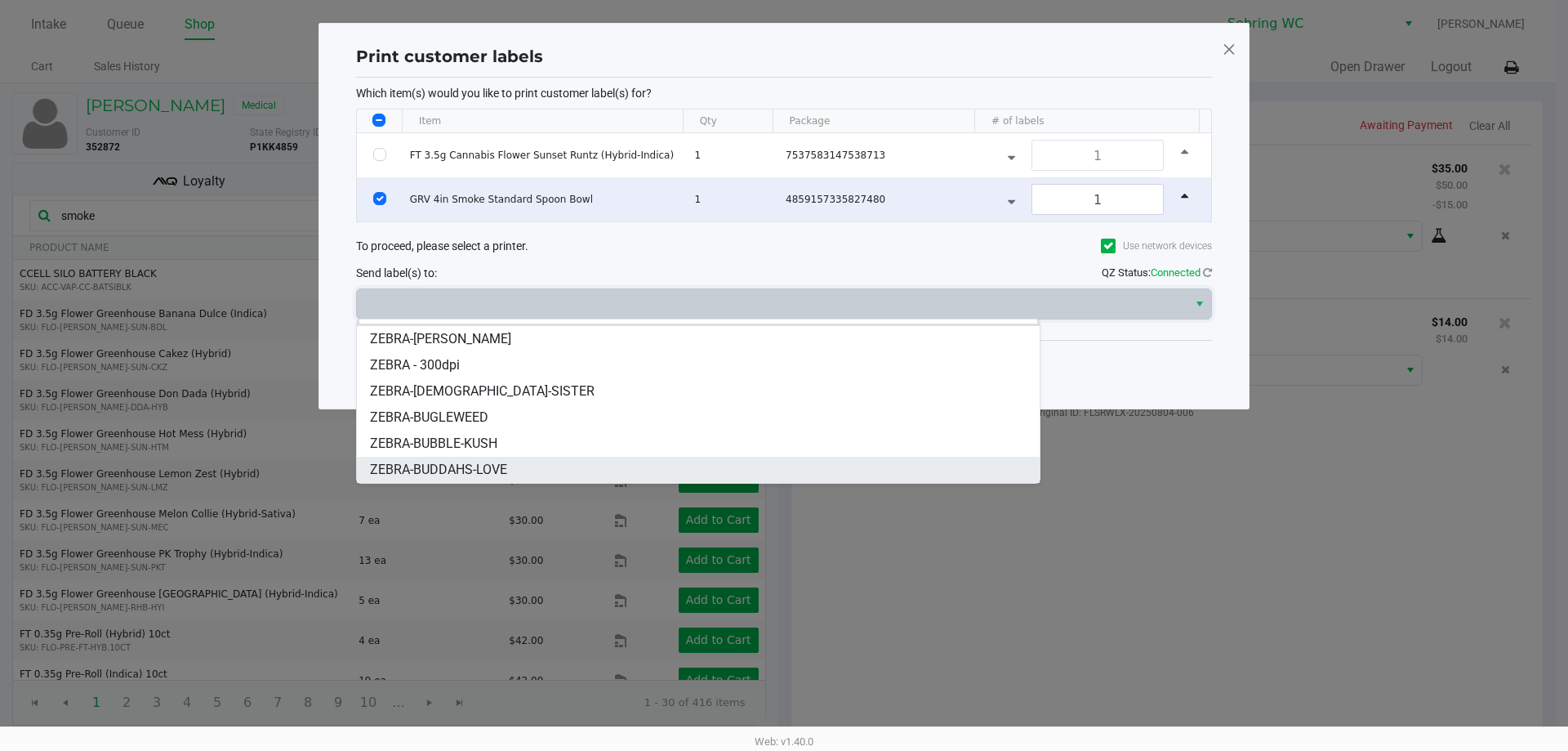
click at [457, 463] on span "ZEBRA-BUDDAHS-LOVE" at bounding box center [438, 469] width 137 height 20
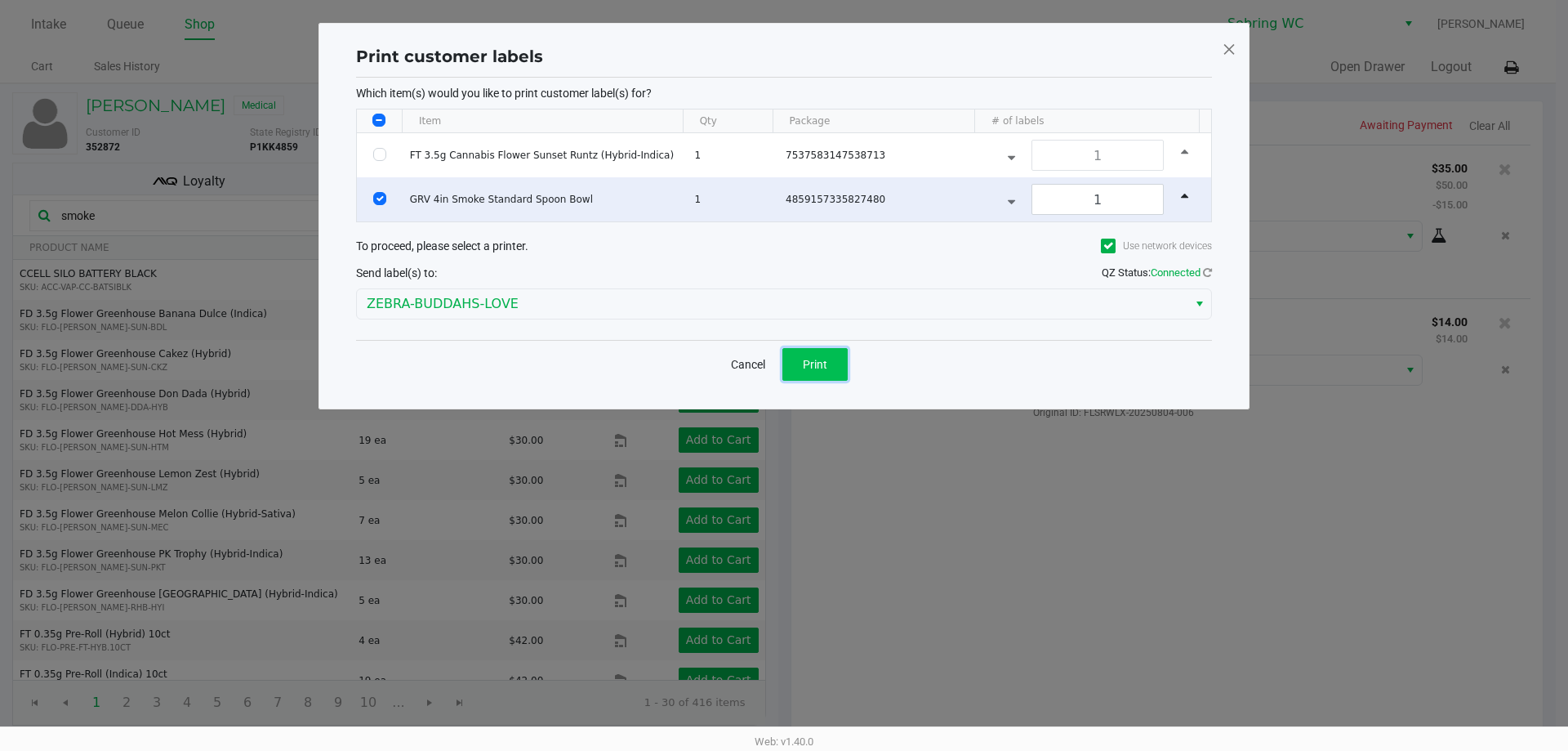
click at [815, 353] on button "Print" at bounding box center [815, 364] width 65 height 33
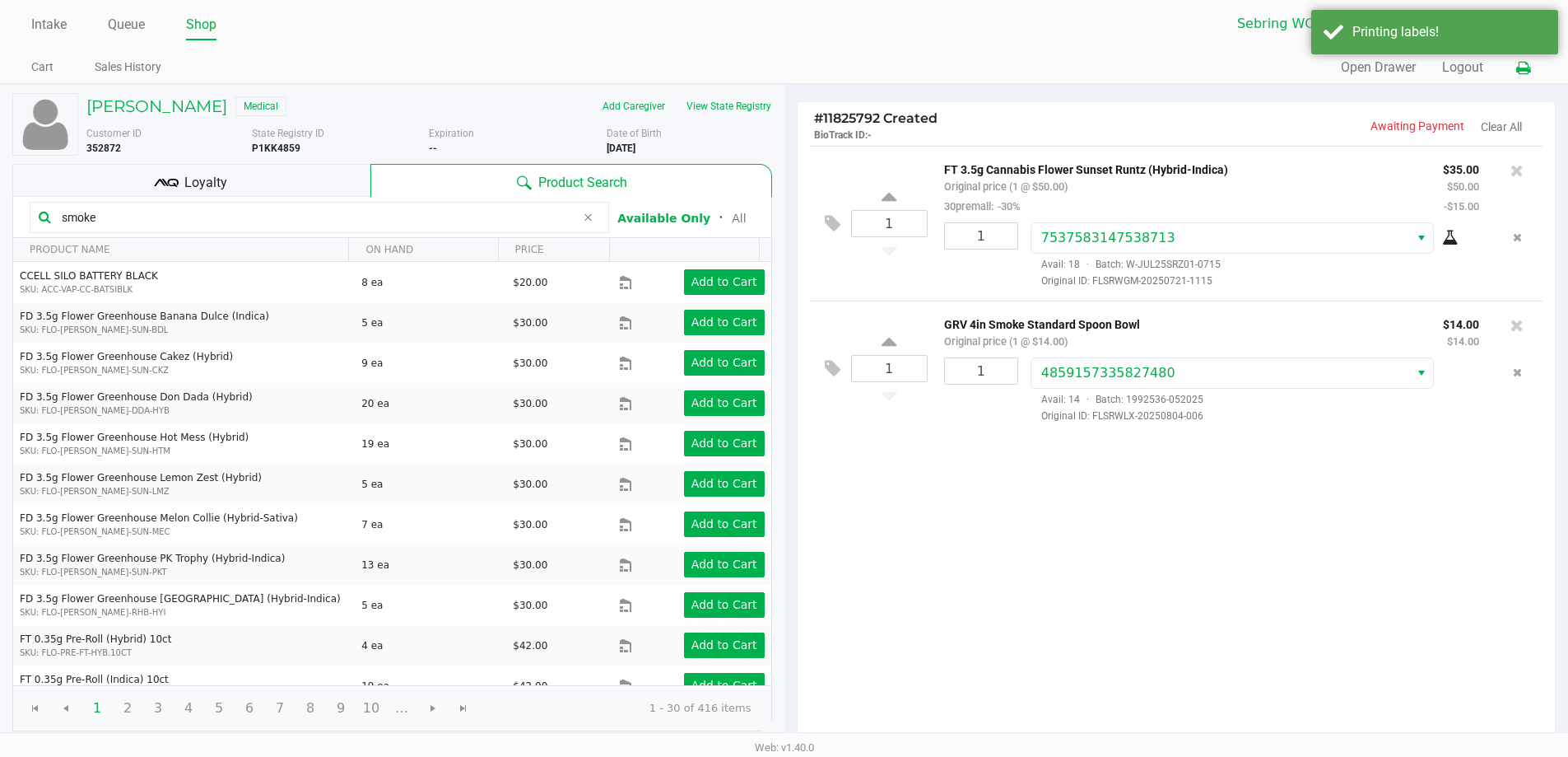
click at [1523, 68] on icon at bounding box center [1523, 68] width 14 height 11
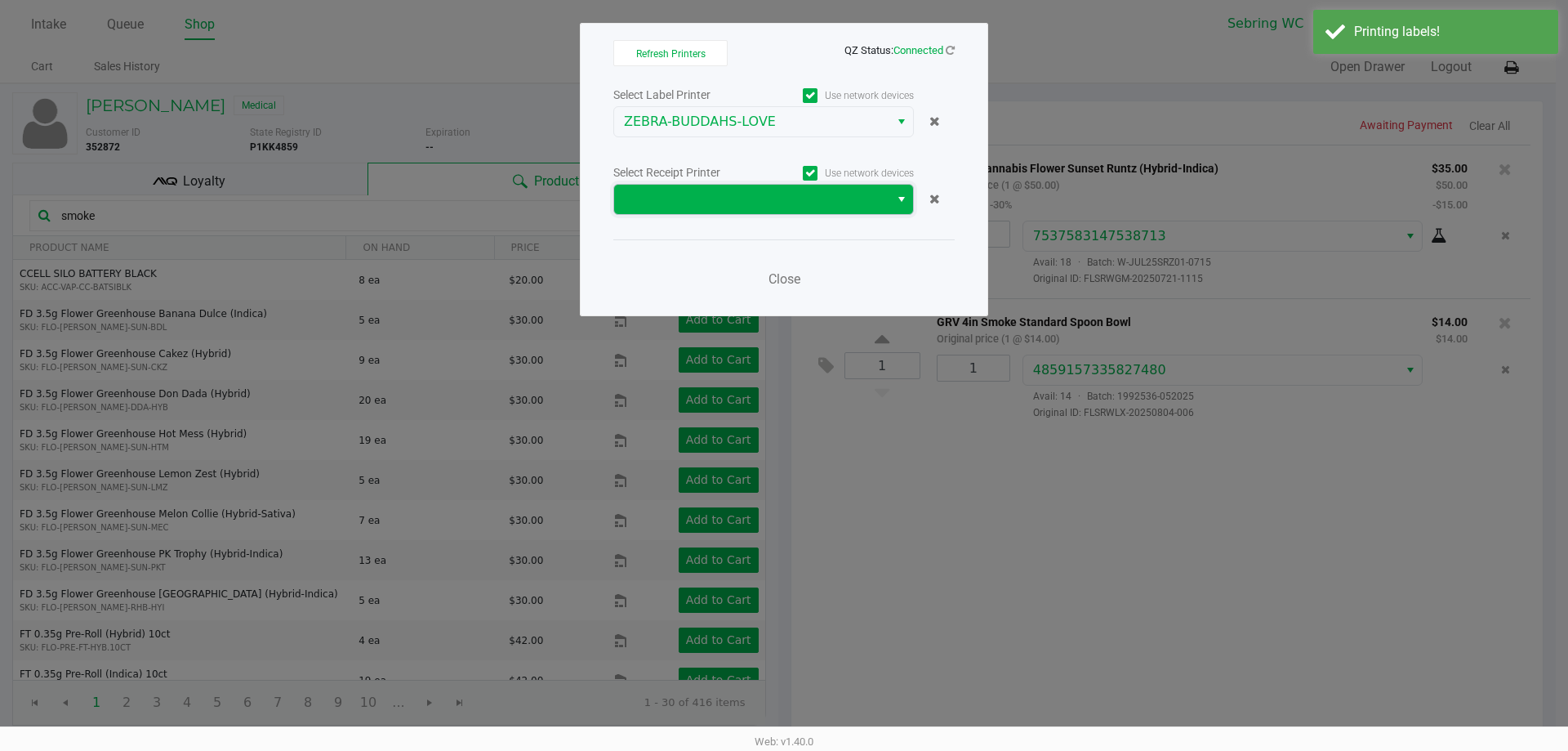
click at [784, 208] on span at bounding box center [752, 199] width 256 height 20
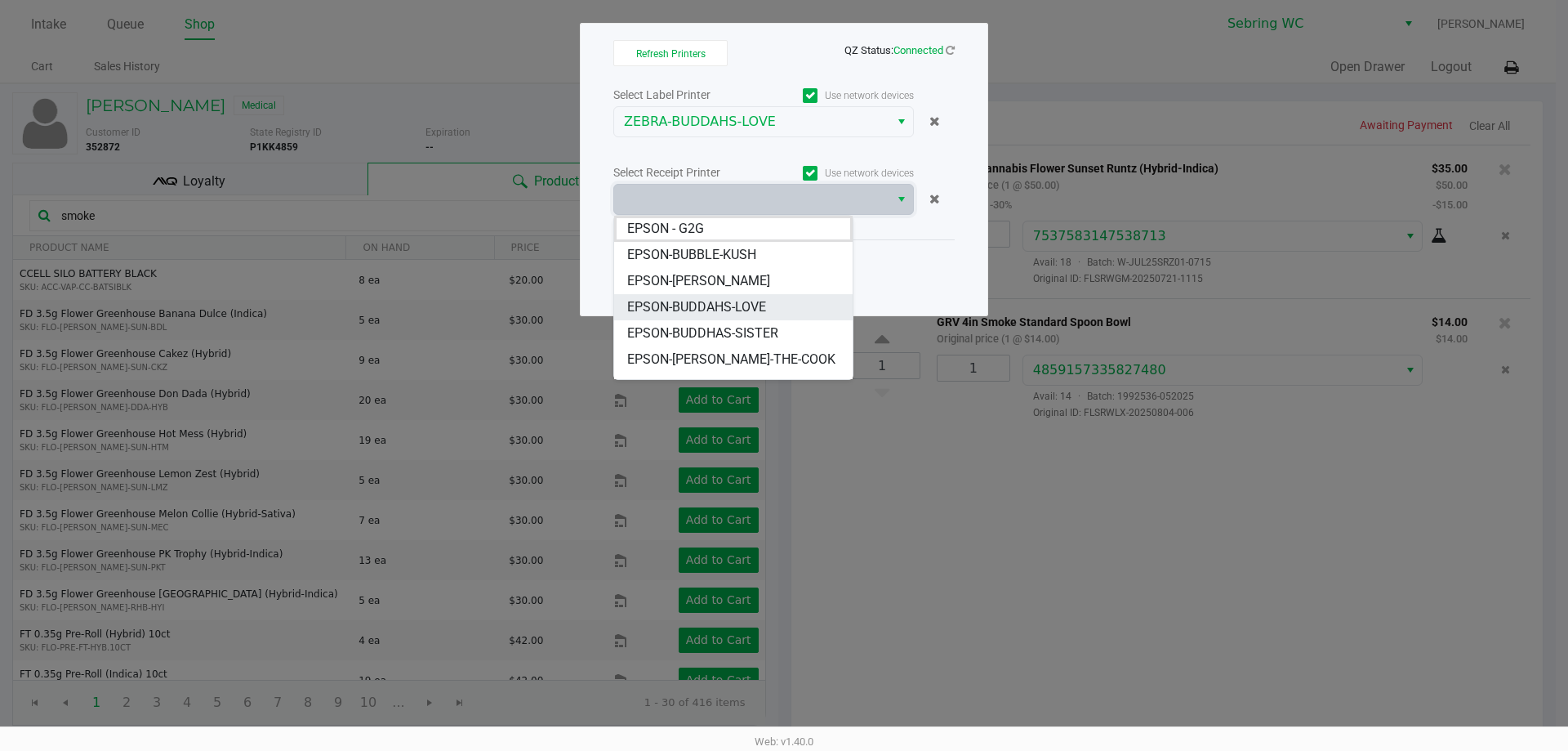
click at [708, 310] on span "EPSON-BUDDAHS-LOVE" at bounding box center [697, 307] width 139 height 20
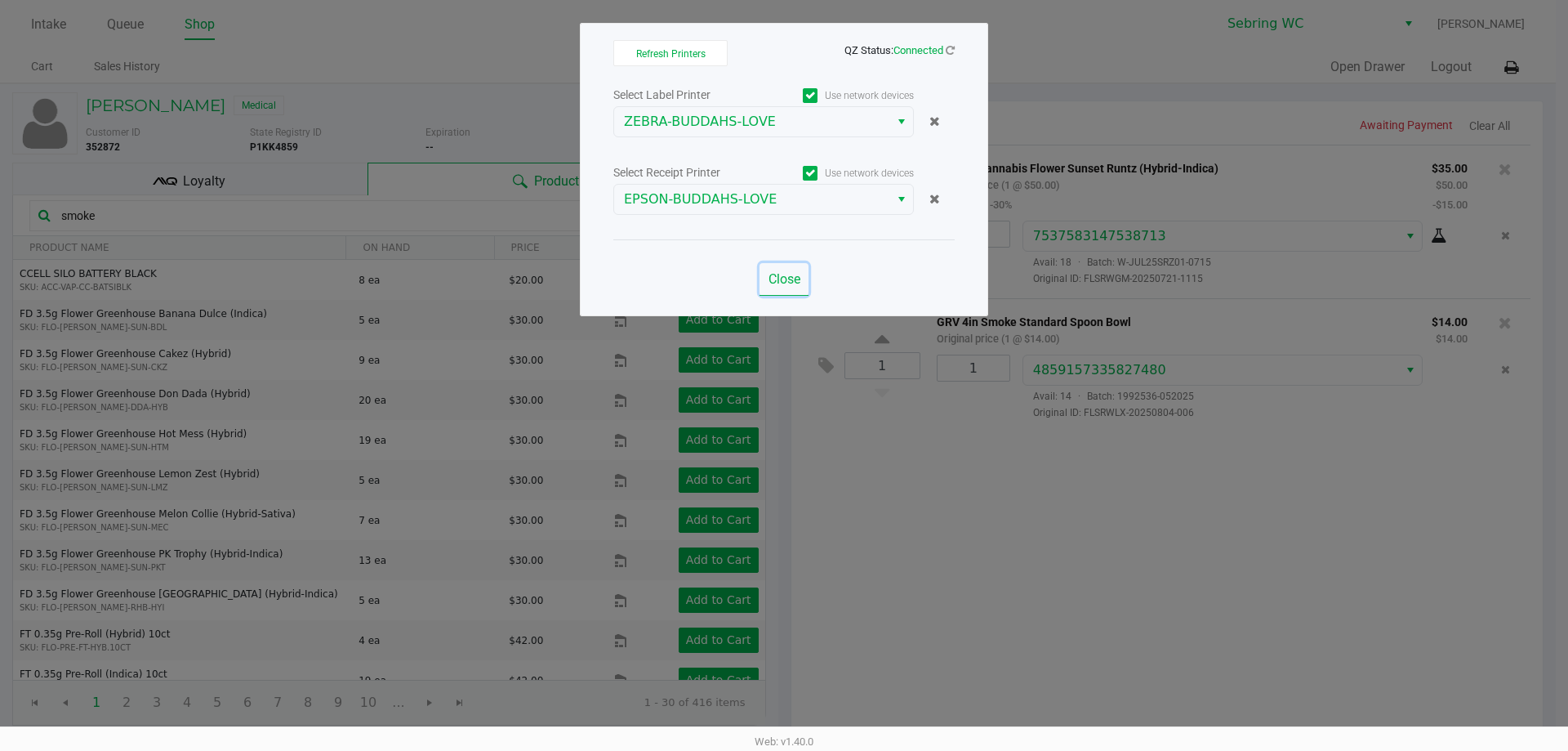
click at [772, 275] on span "Close" at bounding box center [784, 279] width 32 height 16
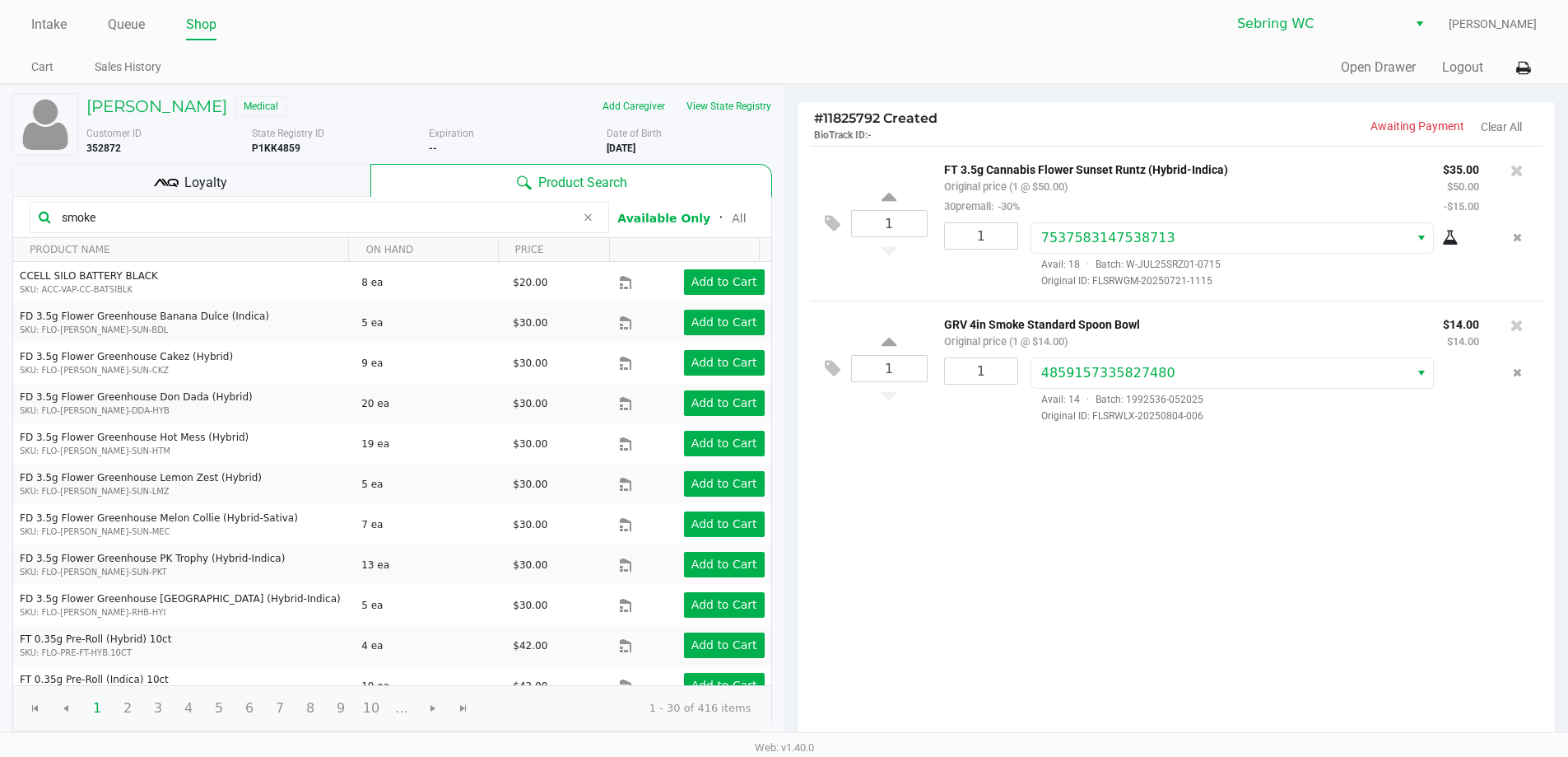
drag, startPoint x: 959, startPoint y: 515, endPoint x: 977, endPoint y: 513, distance: 18.1
click at [968, 515] on div "1 FT 3.5g Cannabis Flower Sunset [PERSON_NAME] (Hybrid-Indica) Original price (…" at bounding box center [1177, 444] width 758 height 598
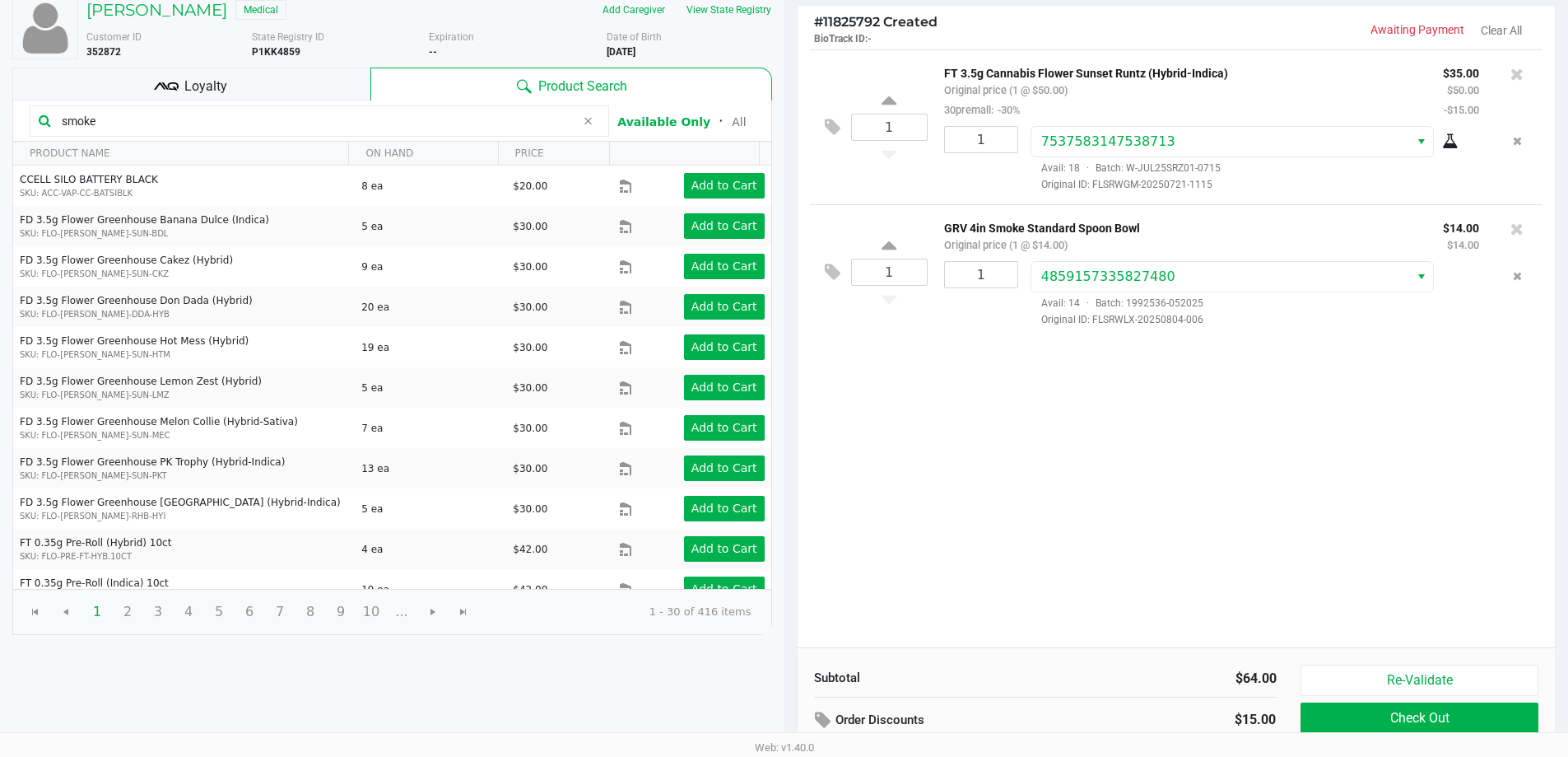
scroll to position [168, 0]
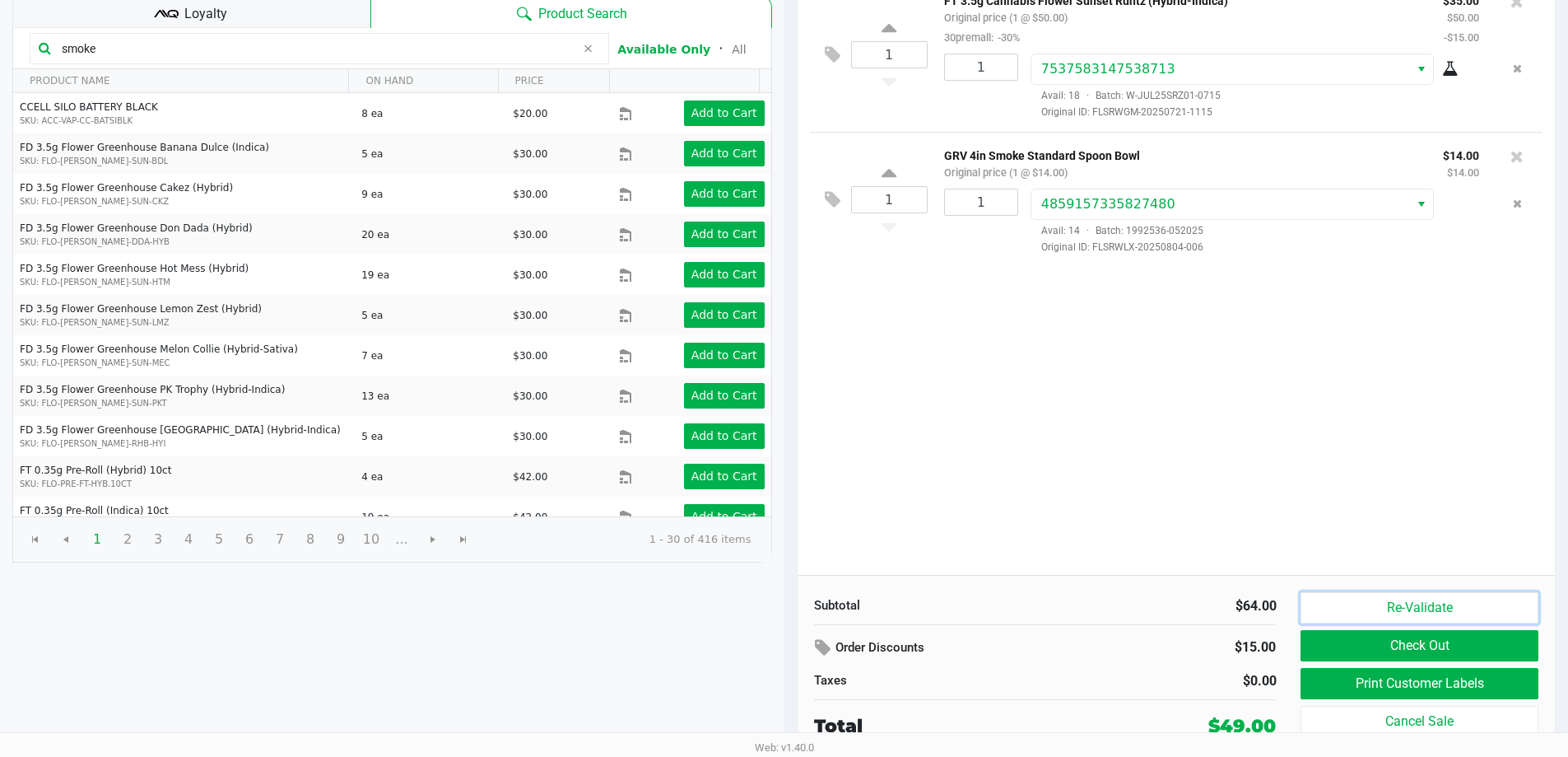
drag, startPoint x: 1403, startPoint y: 599, endPoint x: 1393, endPoint y: 595, distance: 10.8
click at [1398, 597] on button "Re-Validate" at bounding box center [1419, 608] width 237 height 31
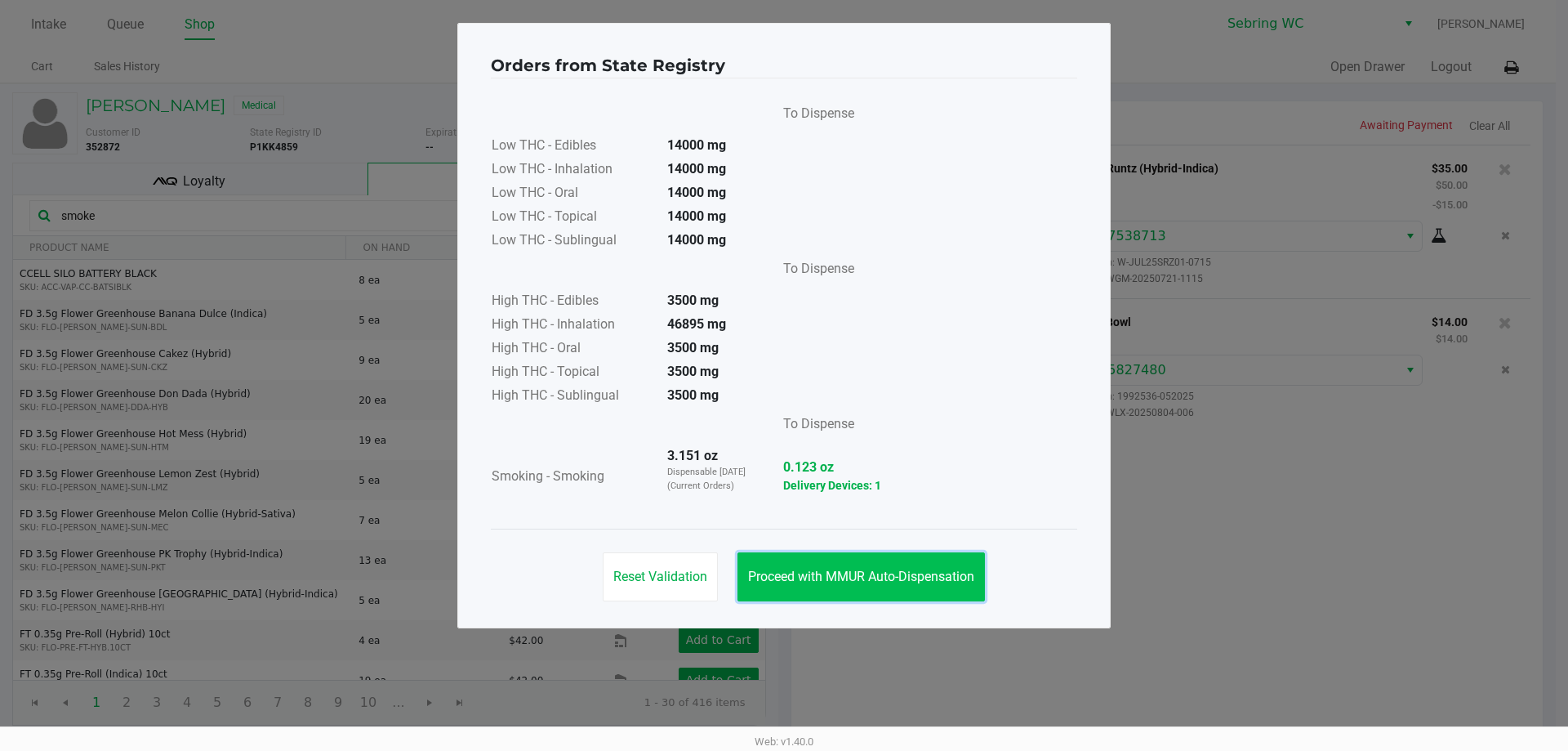
drag, startPoint x: 817, startPoint y: 576, endPoint x: 887, endPoint y: 548, distance: 75.4
click at [816, 575] on span "Proceed with MMUR Auto-Dispensation" at bounding box center [861, 576] width 226 height 16
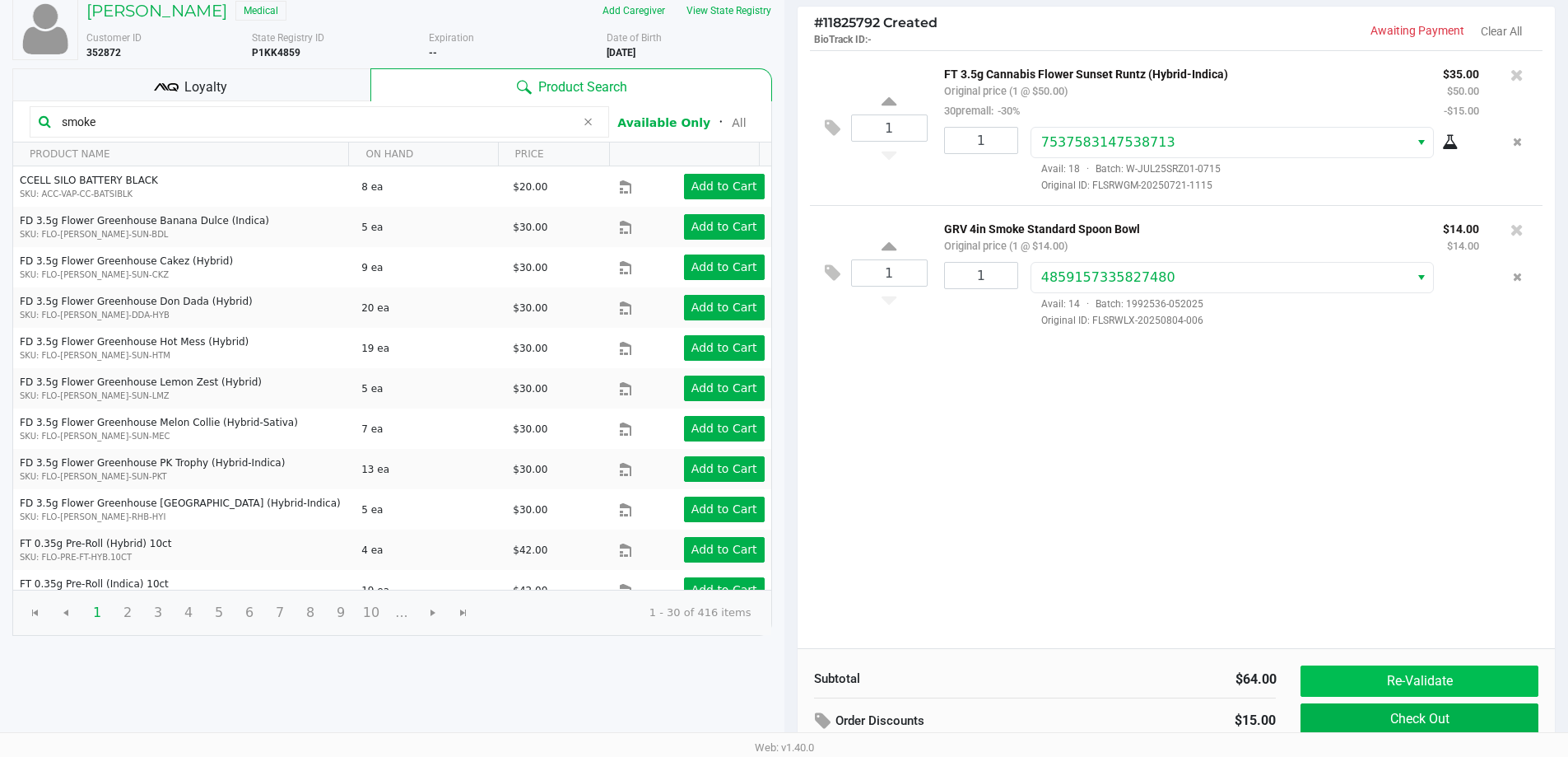
scroll to position [168, 0]
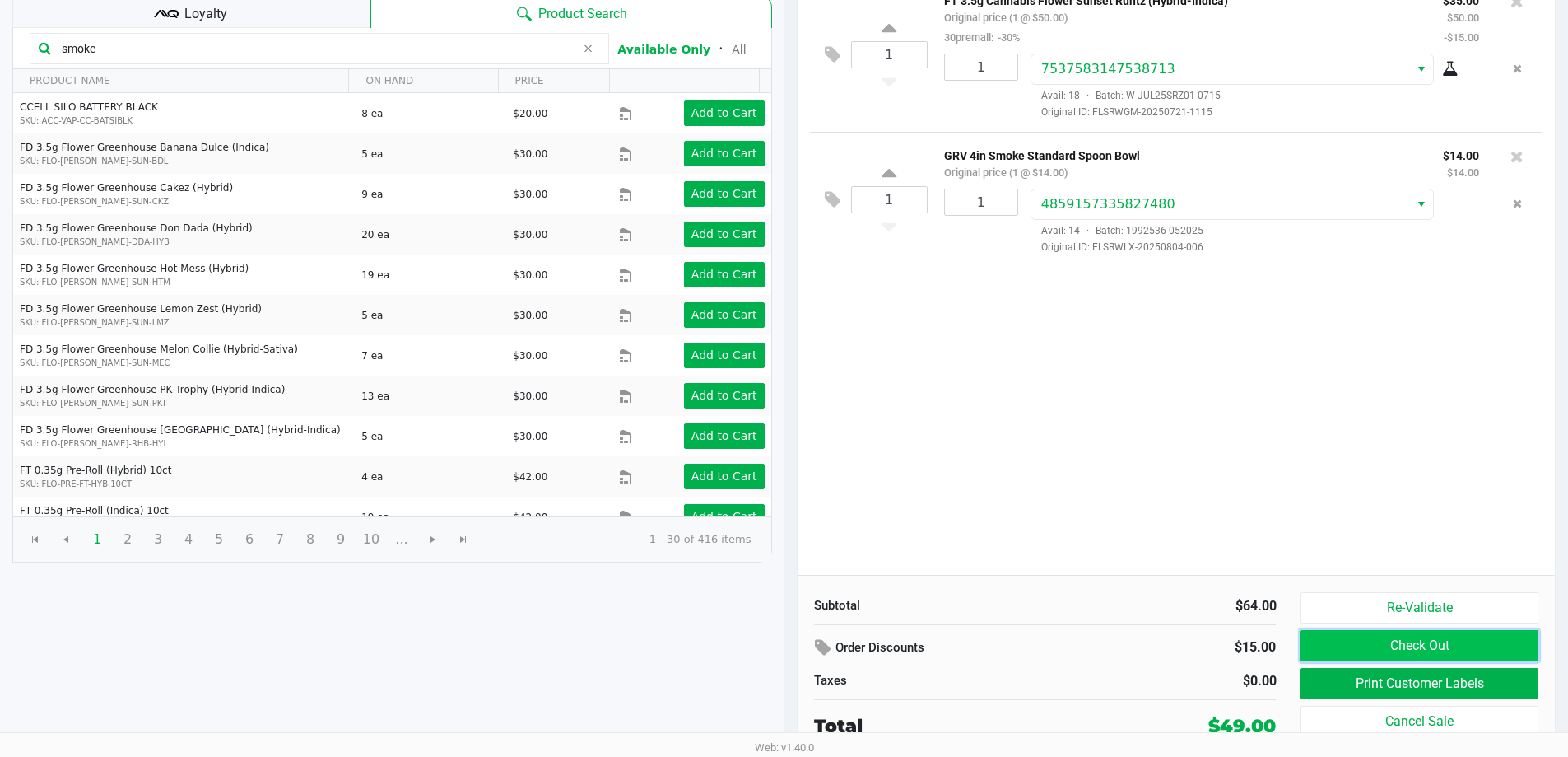
click at [1330, 641] on button "Check Out" at bounding box center [1419, 646] width 237 height 31
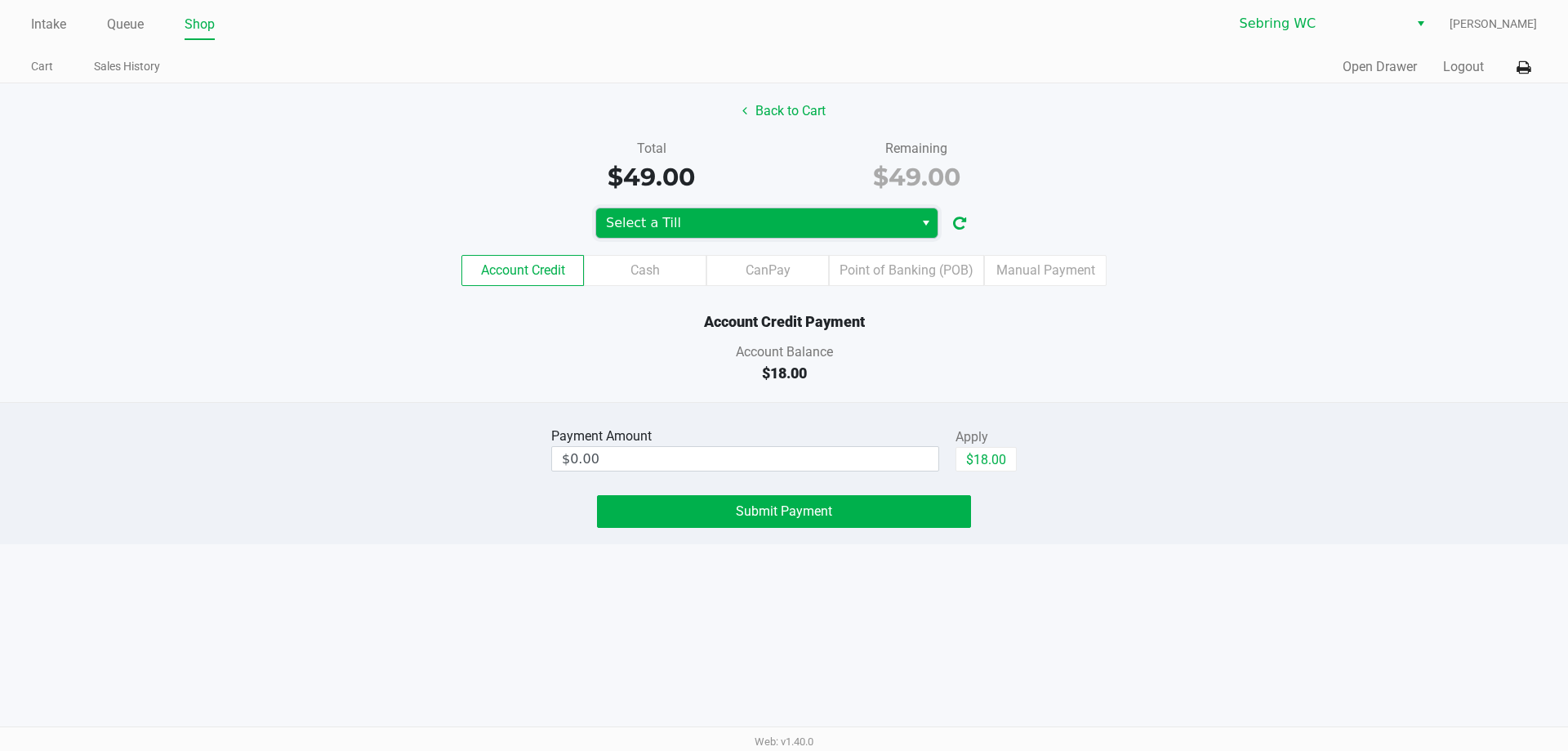
click at [718, 219] on span "Select a Till" at bounding box center [755, 223] width 298 height 20
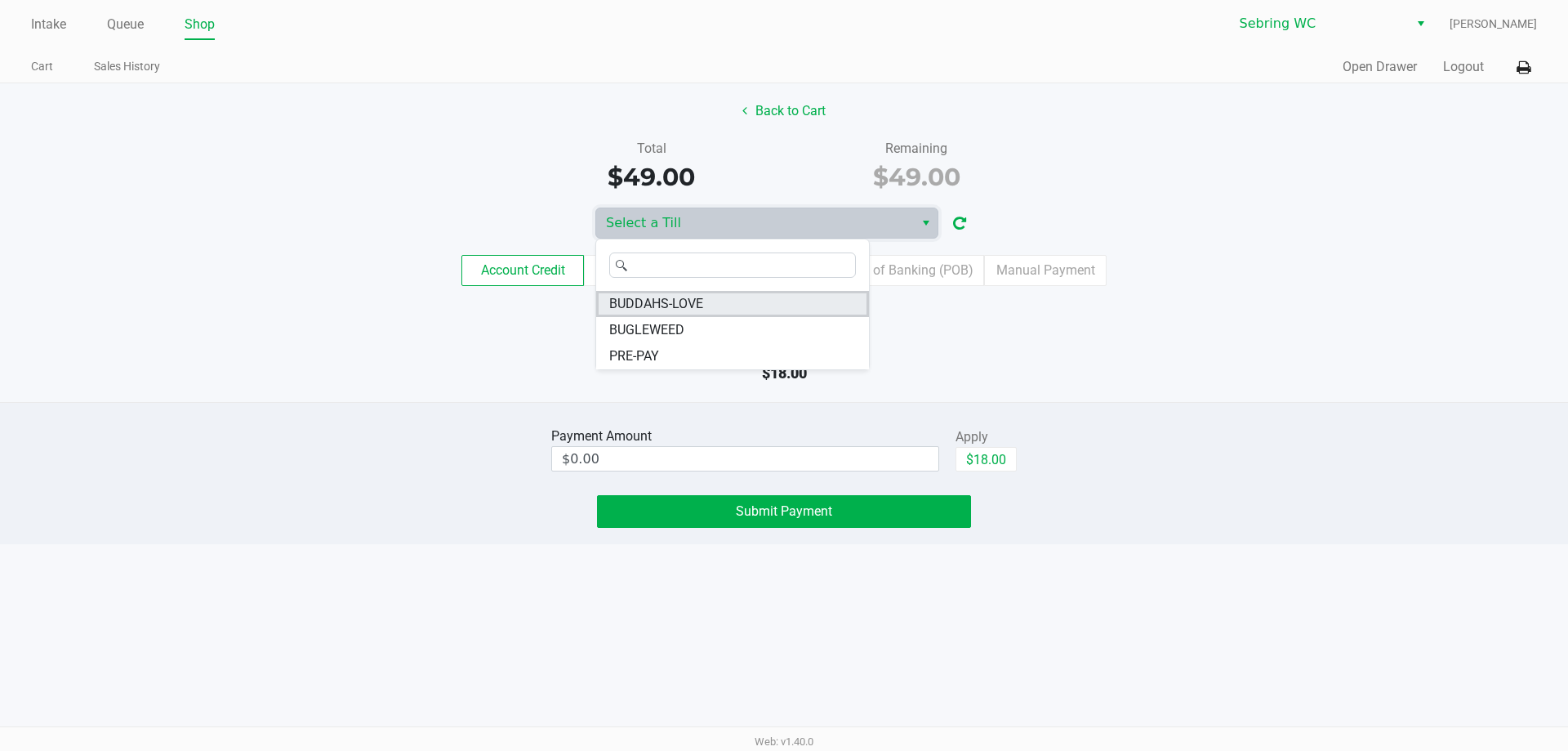
click at [702, 309] on span "BUDDAHS-LOVE" at bounding box center [656, 303] width 94 height 20
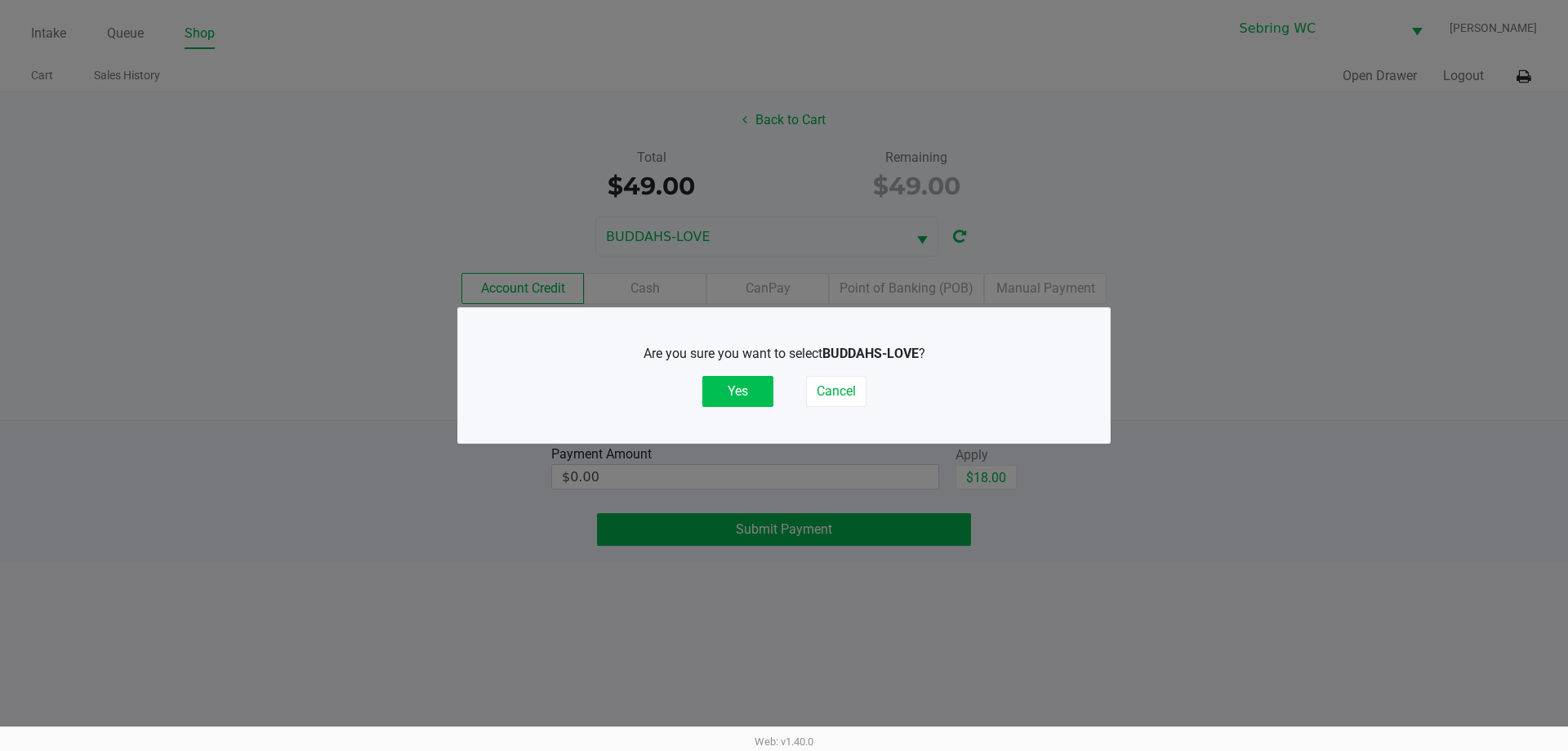
click at [725, 389] on button "Yes" at bounding box center [738, 391] width 71 height 31
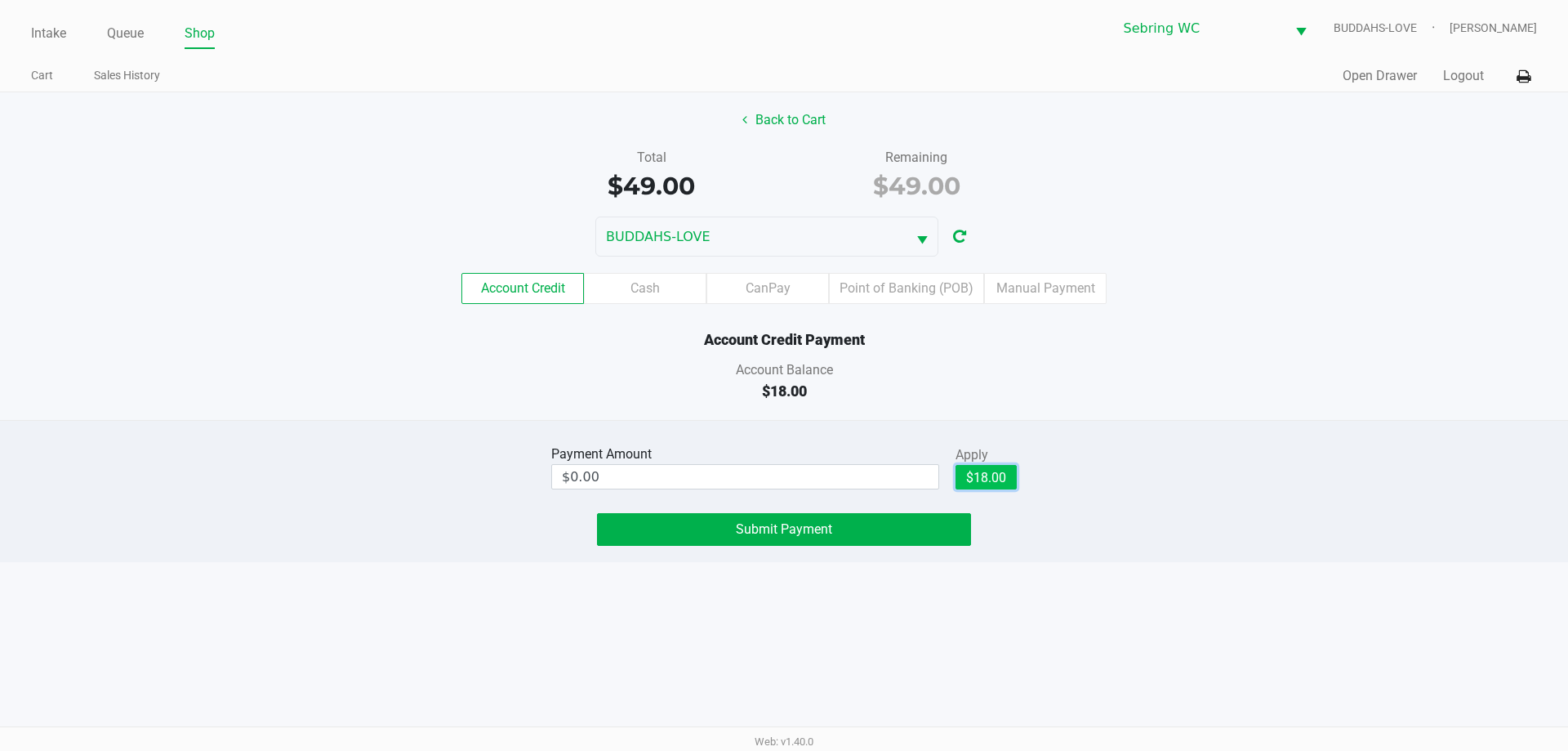
click at [985, 470] on button "$18.00" at bounding box center [986, 477] width 61 height 24
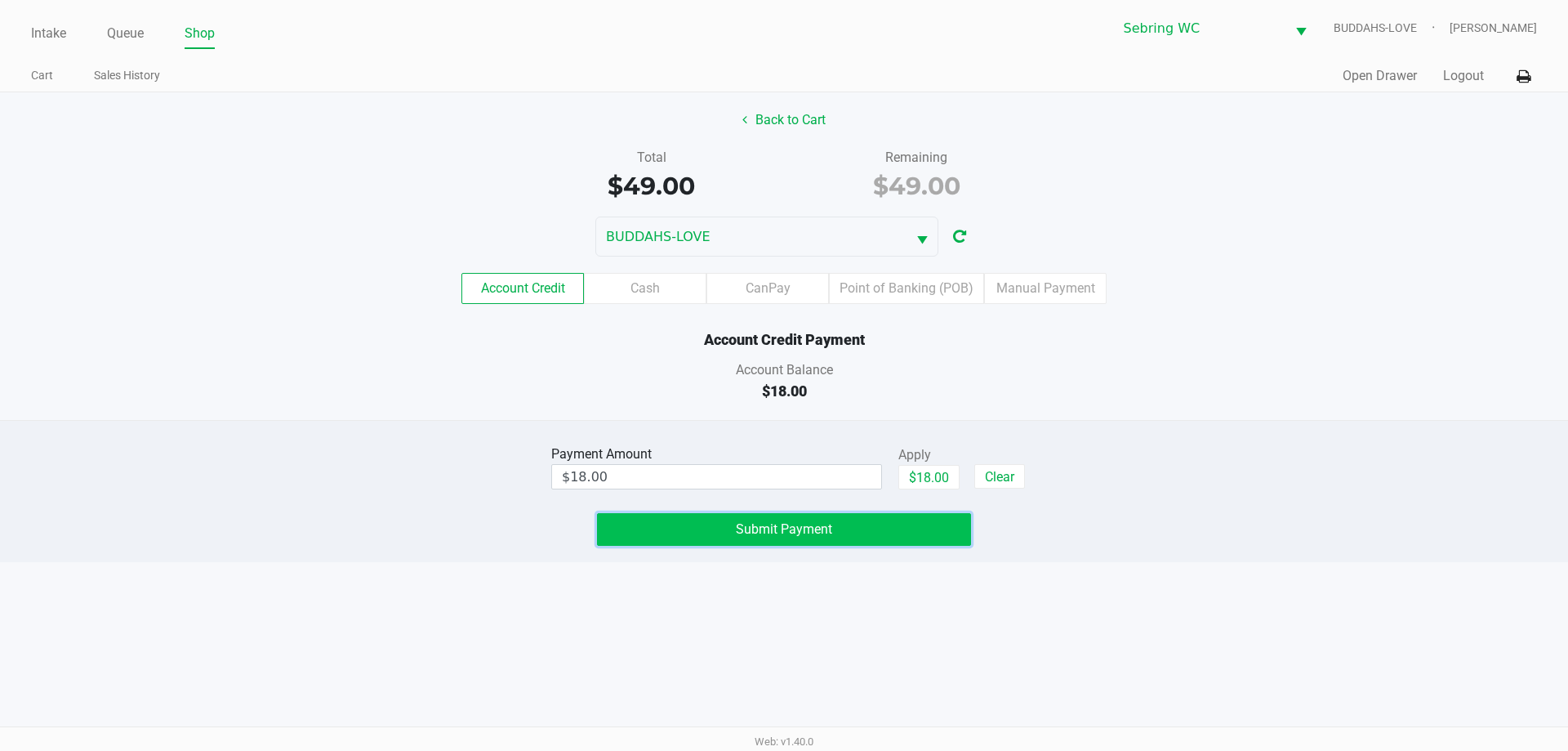
click at [814, 520] on button "Submit Payment" at bounding box center [784, 530] width 374 height 33
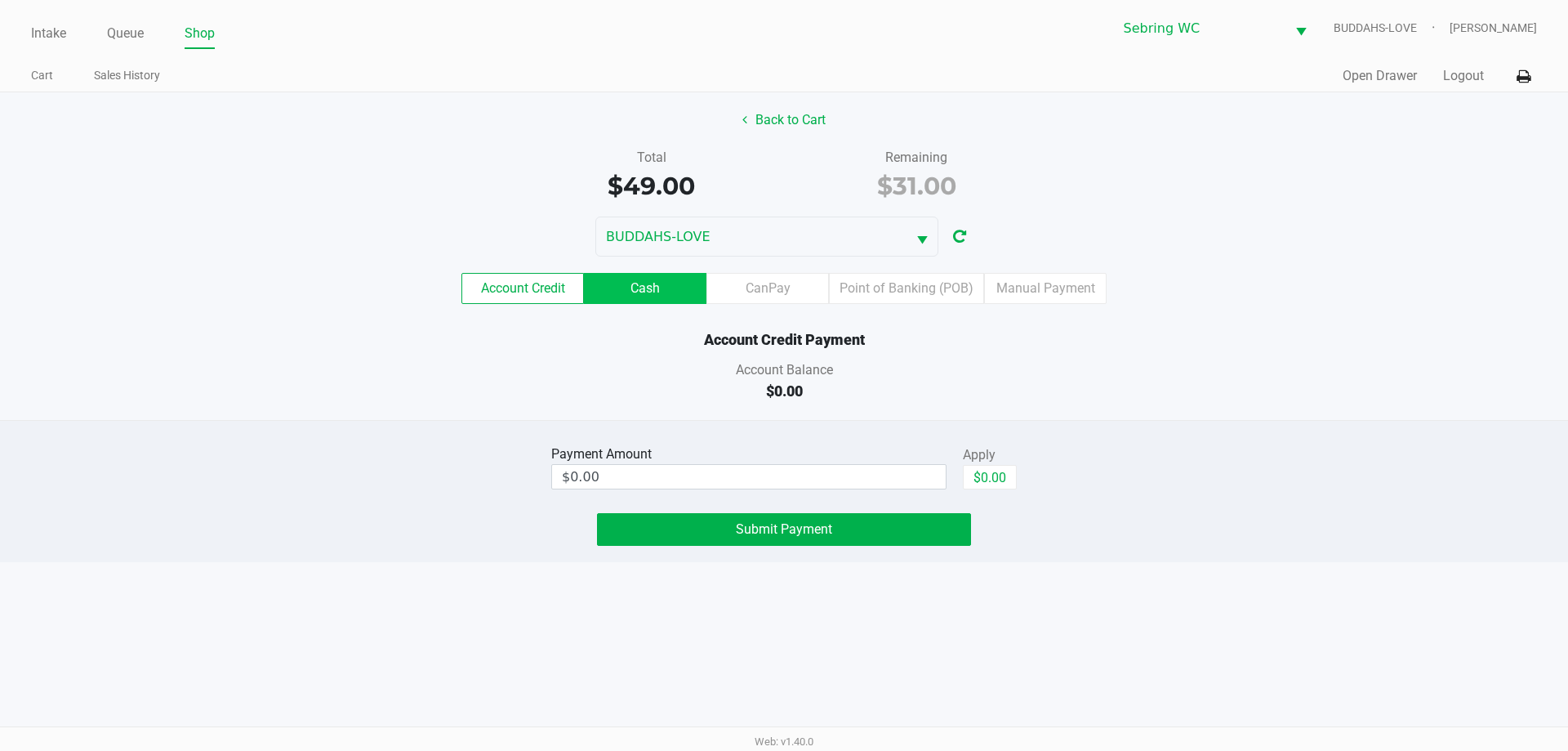
click at [664, 290] on label "Cash" at bounding box center [645, 289] width 122 height 31
click at [0, 0] on 1 "Cash" at bounding box center [0, 0] width 0 height 0
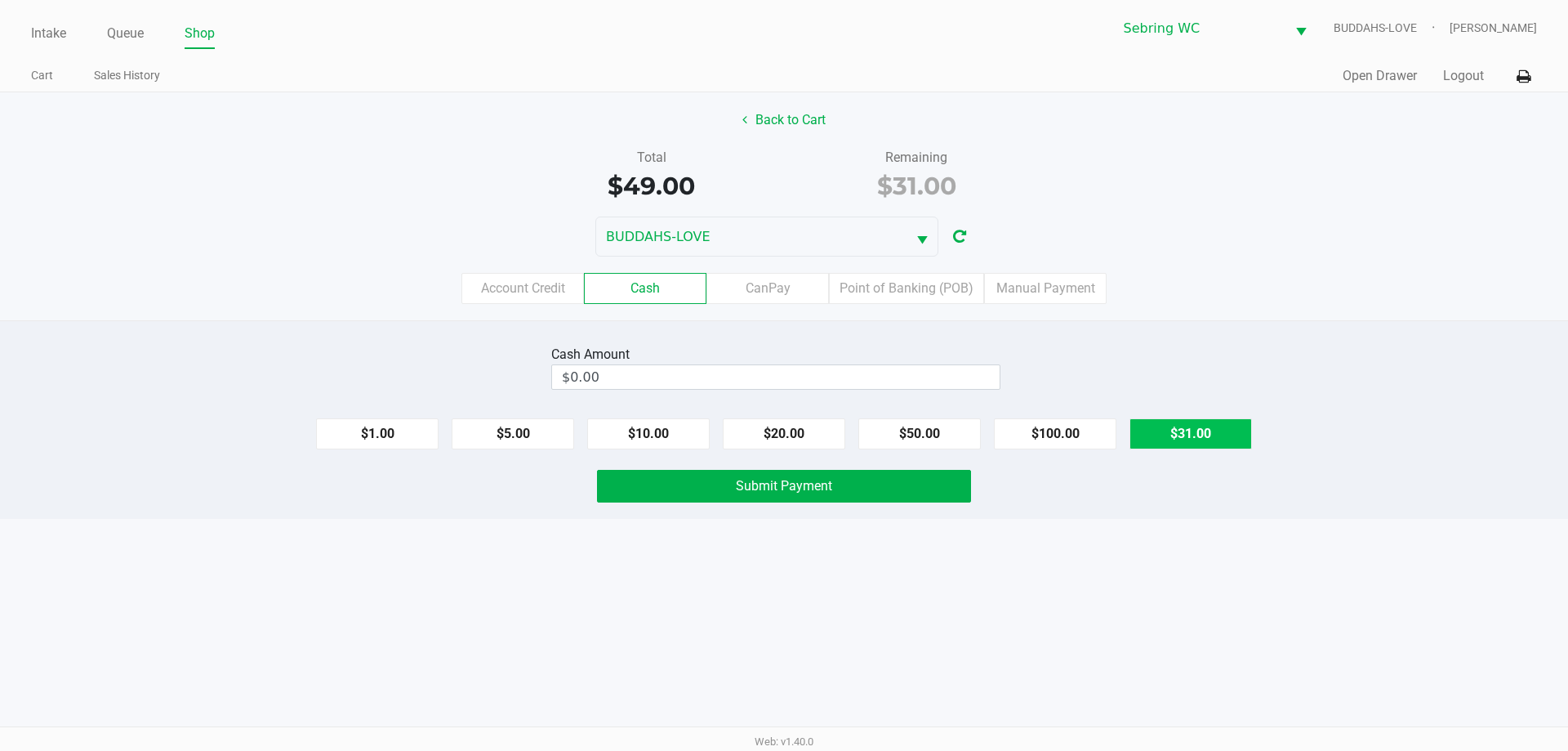
click at [1193, 430] on button "$31.00" at bounding box center [1191, 434] width 122 height 31
type input "$31.00"
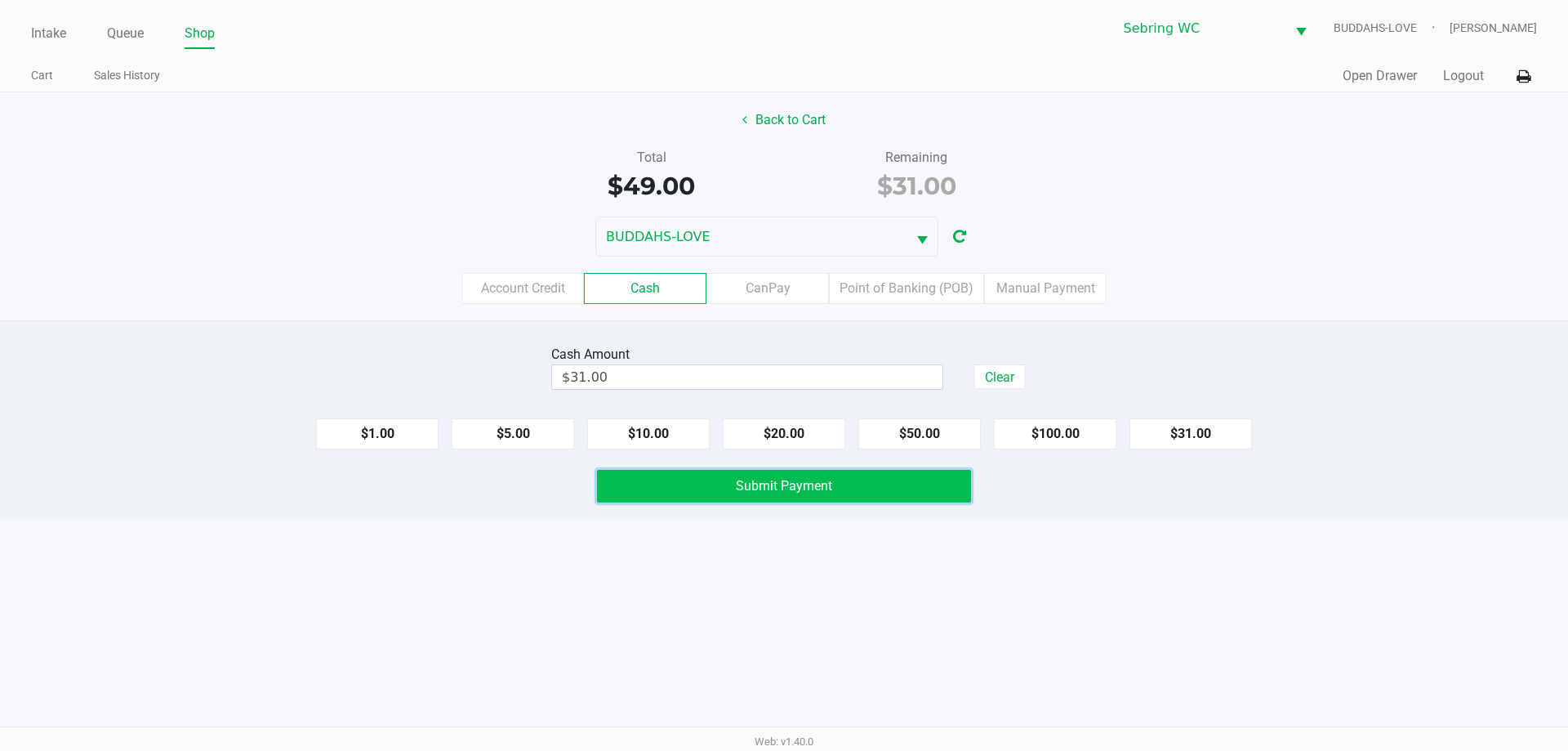
click at [775, 489] on span "Submit Payment" at bounding box center [784, 486] width 96 height 16
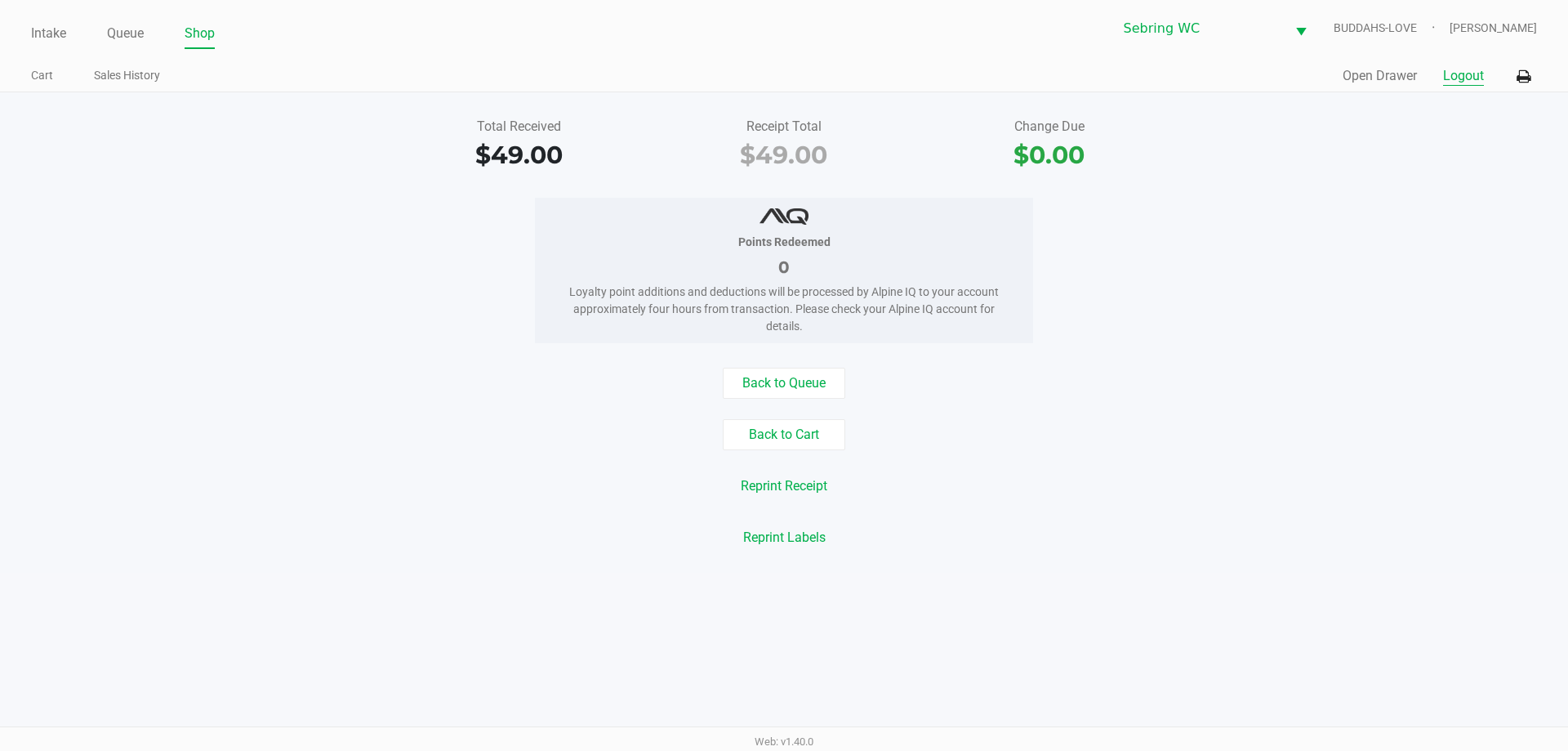
click at [1469, 77] on button "Logout" at bounding box center [1463, 76] width 40 height 20
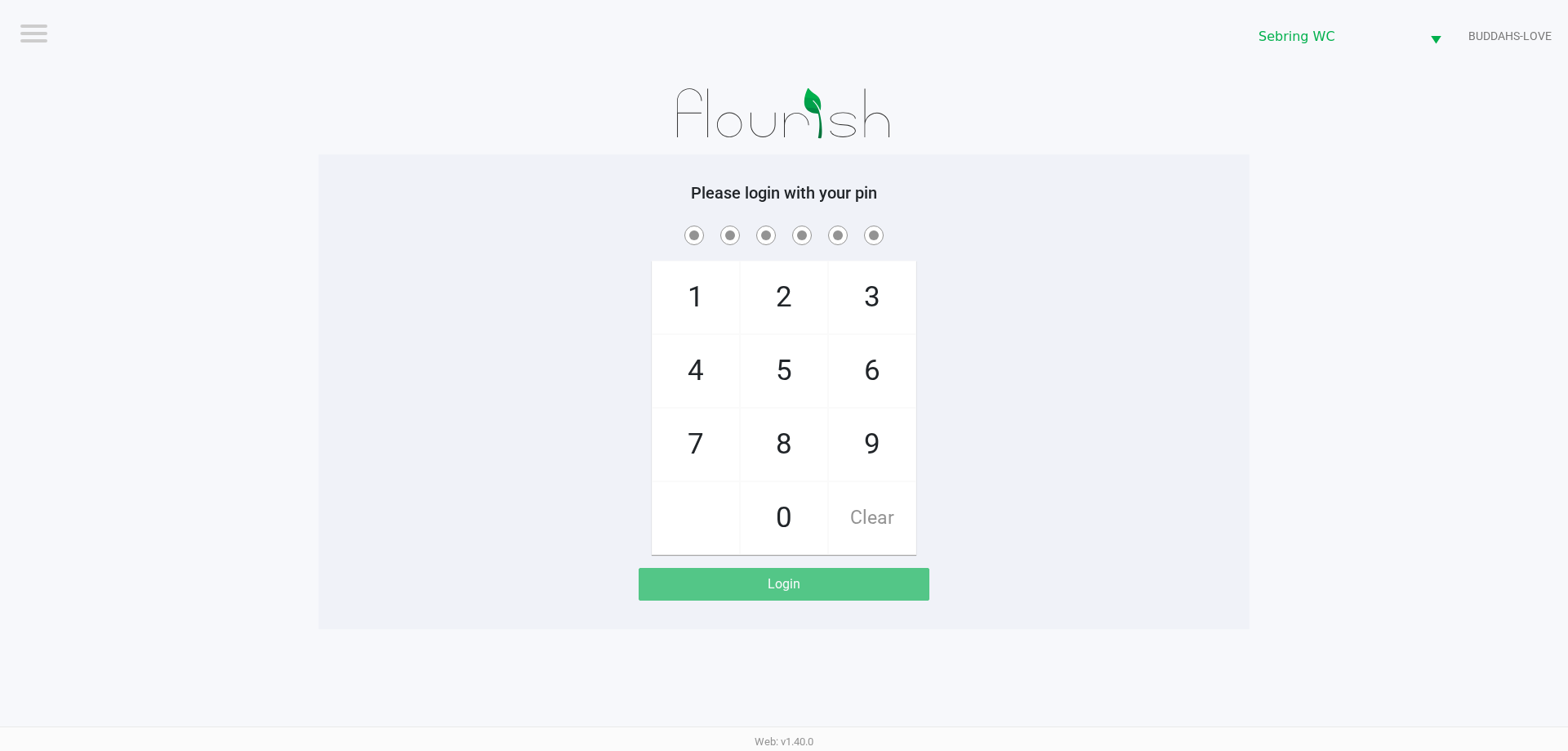
click at [560, 413] on div "1 4 7 2 5 8 0 3 6 9 Clear" at bounding box center [784, 388] width 931 height 332
checkbox input "true"
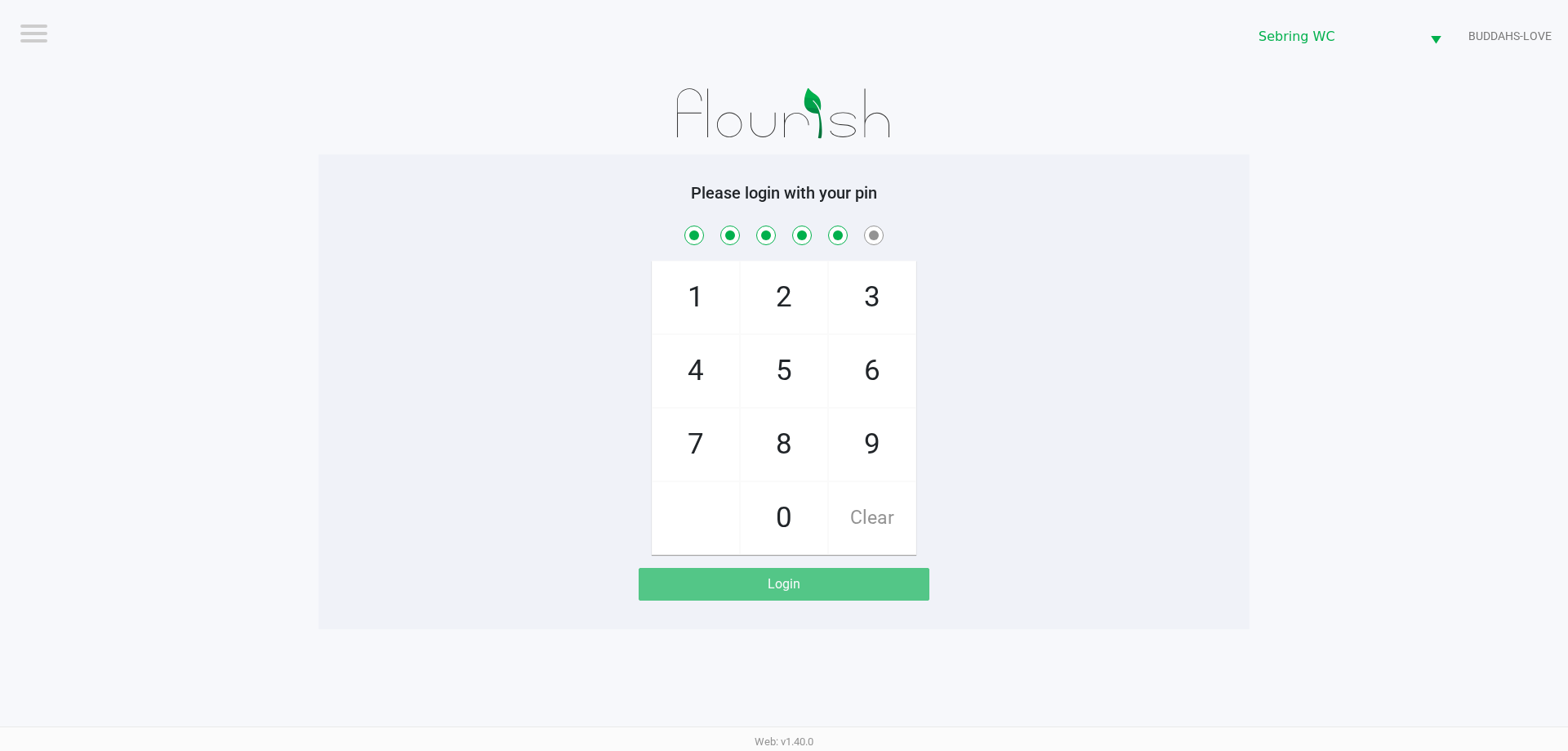
checkbox input "true"
